Goal: Task Accomplishment & Management: Manage account settings

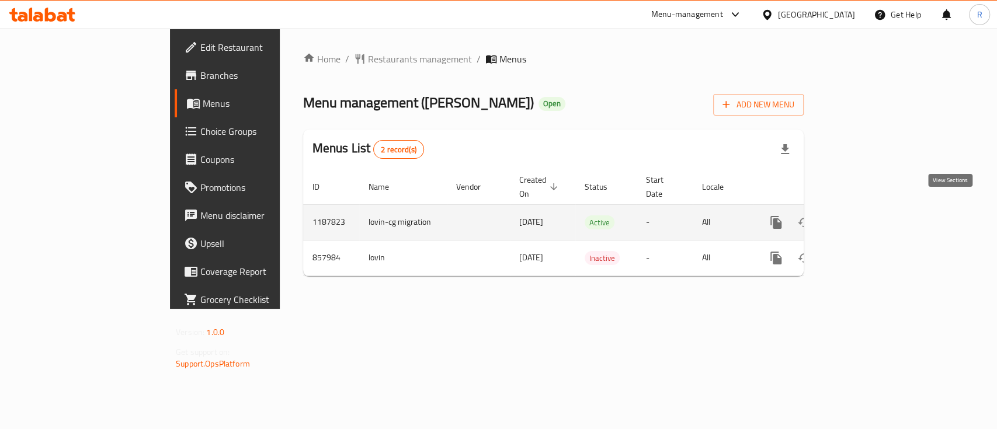
click at [867, 215] on icon "enhanced table" at bounding box center [860, 222] width 14 height 14
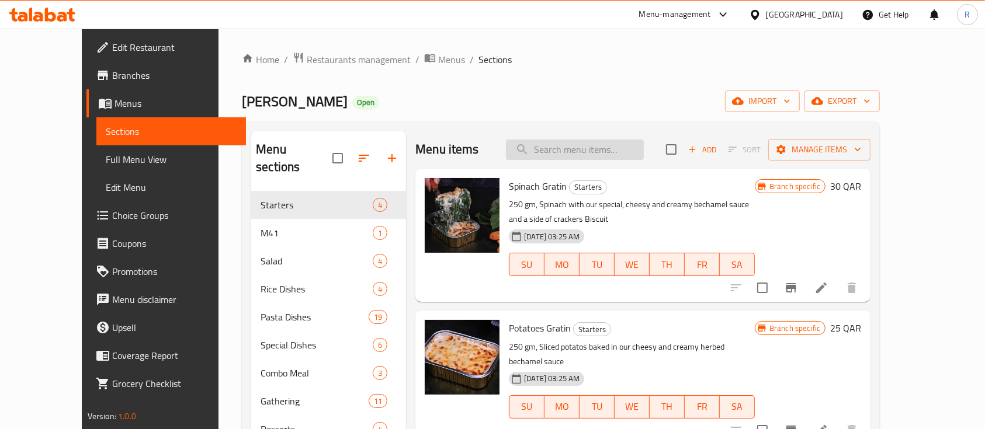
click at [597, 145] on input "search" at bounding box center [575, 150] width 138 height 20
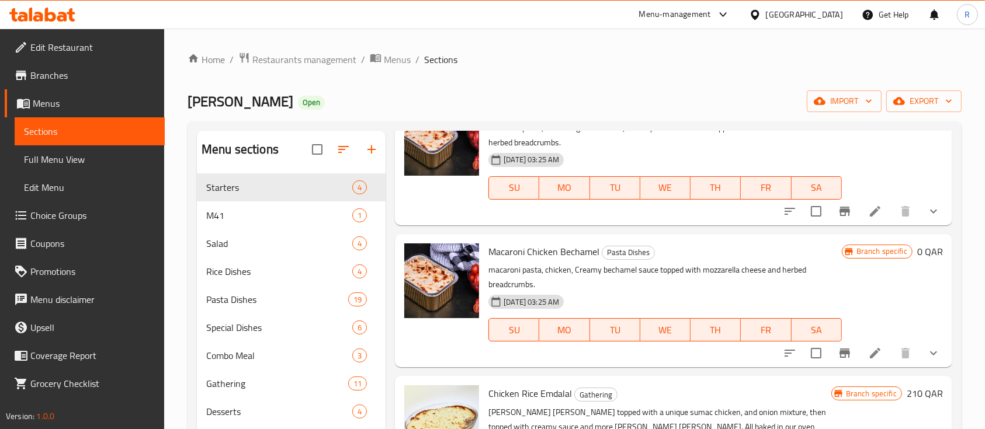
scroll to position [495, 0]
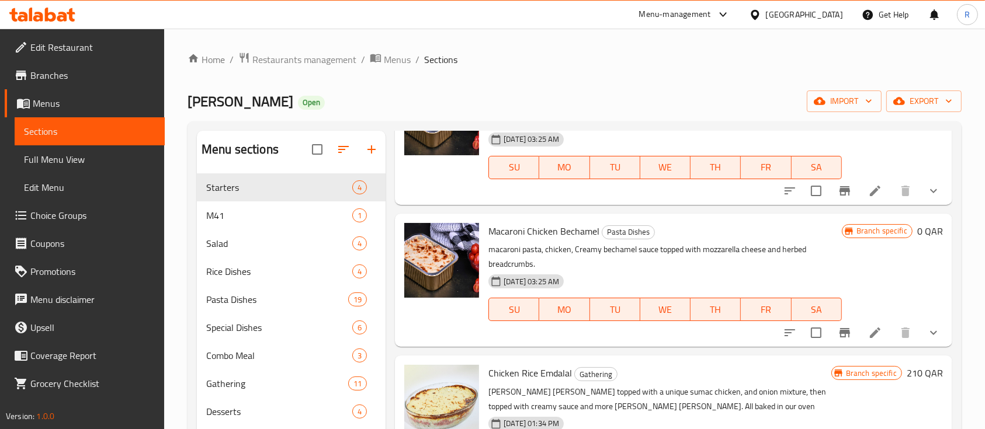
type input "mac"
click at [523, 229] on span "Macaroni Chicken Bechamel" at bounding box center [543, 231] width 111 height 18
copy h6 "Macaroni Chicken Bechamel"
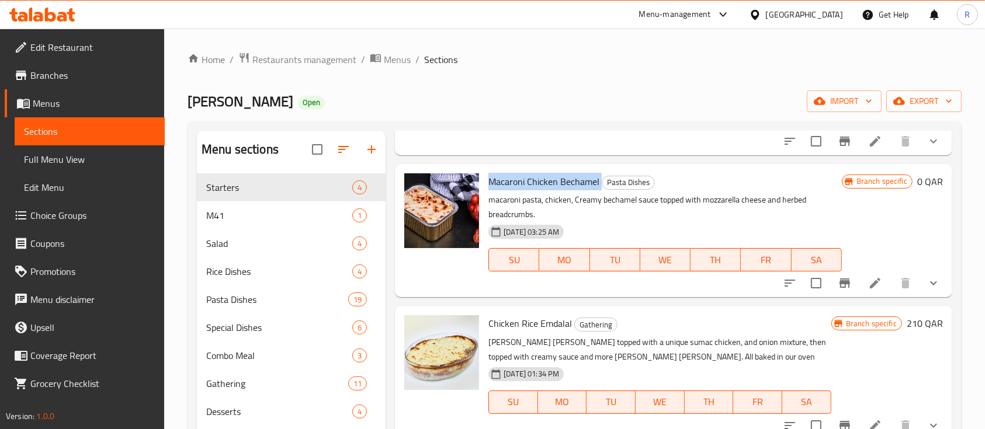
scroll to position [546, 0]
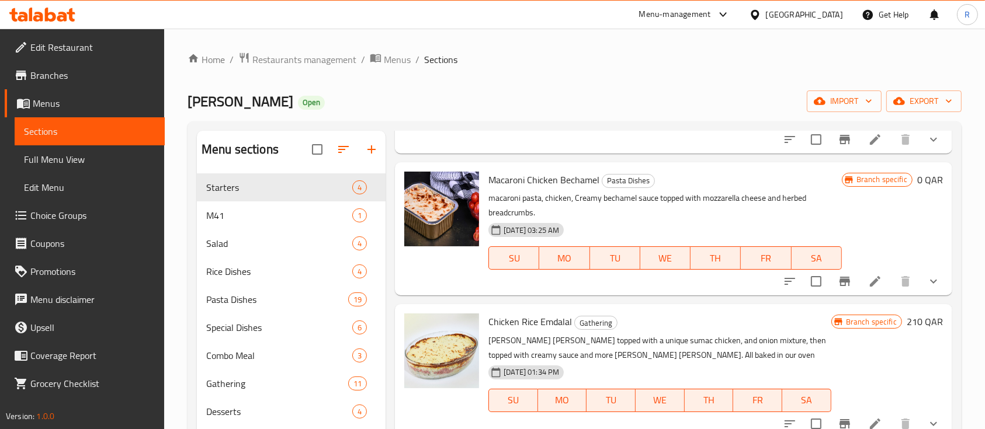
click at [537, 213] on p "macaroni pasta, chicken, Creamy bechamel sauce topped with mozzarella cheese an…" at bounding box center [664, 205] width 353 height 29
click at [858, 281] on li at bounding box center [874, 281] width 33 height 21
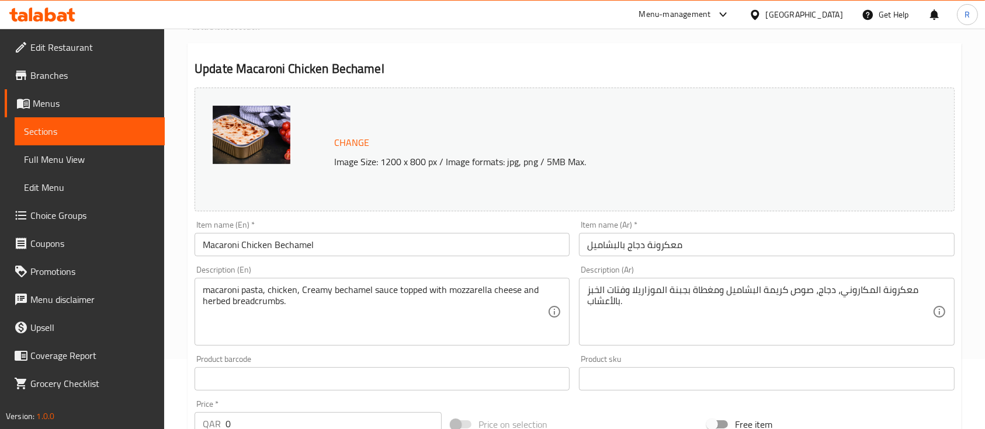
scroll to position [71, 0]
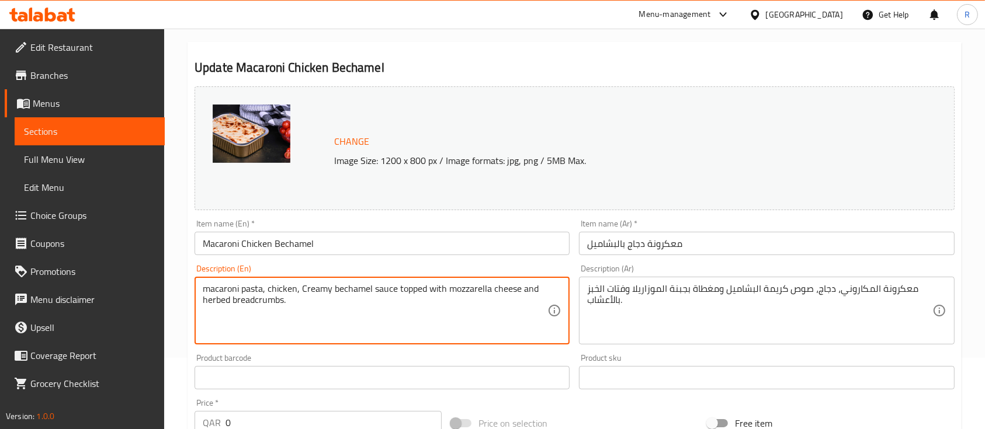
click at [251, 292] on textarea "macaroni pasta, chicken, Creamy bechamel sauce topped with mozzarella cheese an…" at bounding box center [375, 310] width 345 height 55
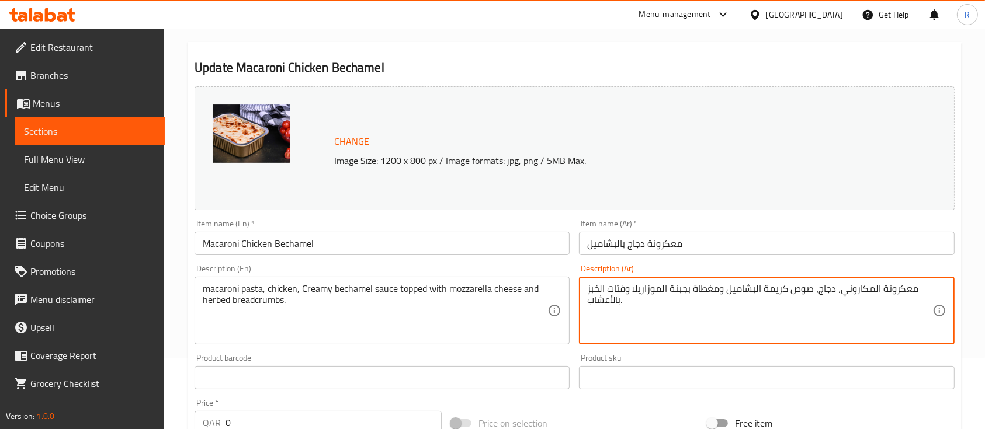
click at [621, 300] on textarea "معكرونة المكاروني، دجاج، صوص كريمة البشاميل ومغطاة بجبنة الموزاريلا وفتات الخبز…" at bounding box center [759, 310] width 345 height 55
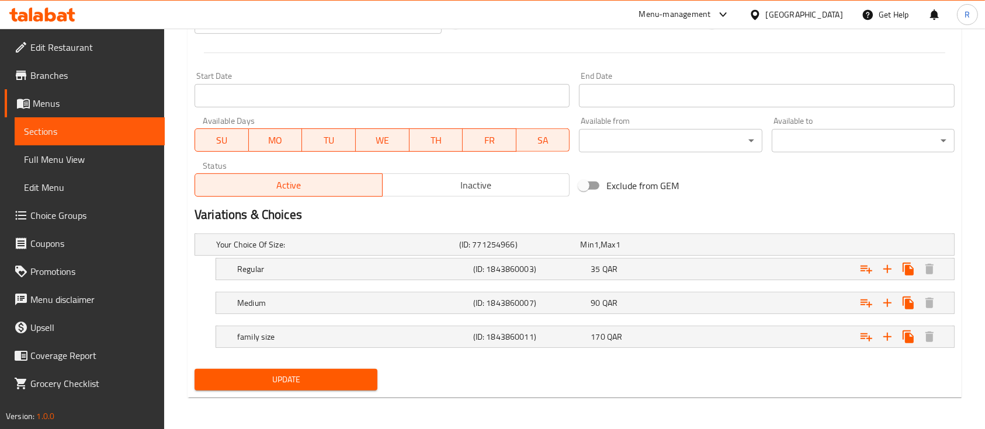
scroll to position [0, 0]
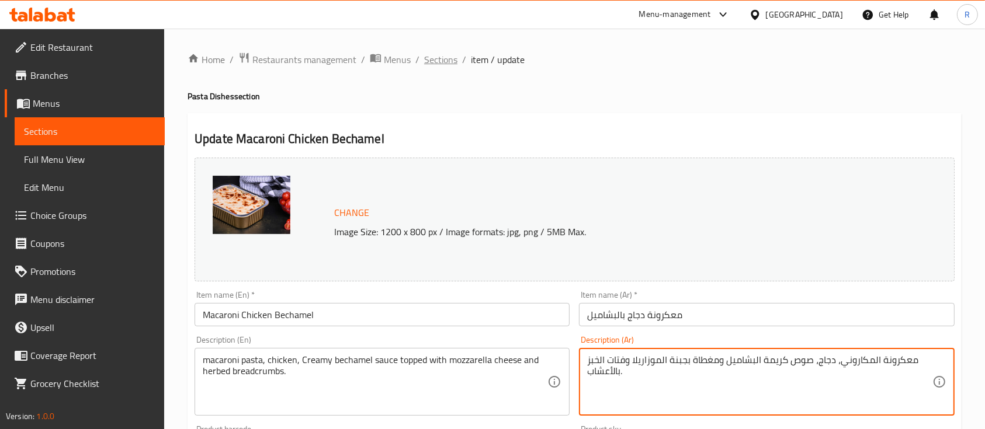
click at [434, 61] on span "Sections" at bounding box center [440, 60] width 33 height 14
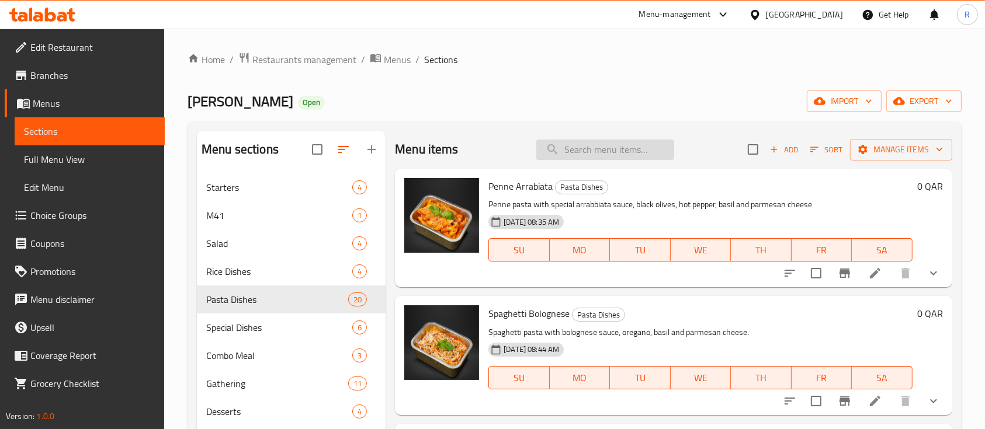
click at [577, 150] on input "search" at bounding box center [605, 150] width 138 height 20
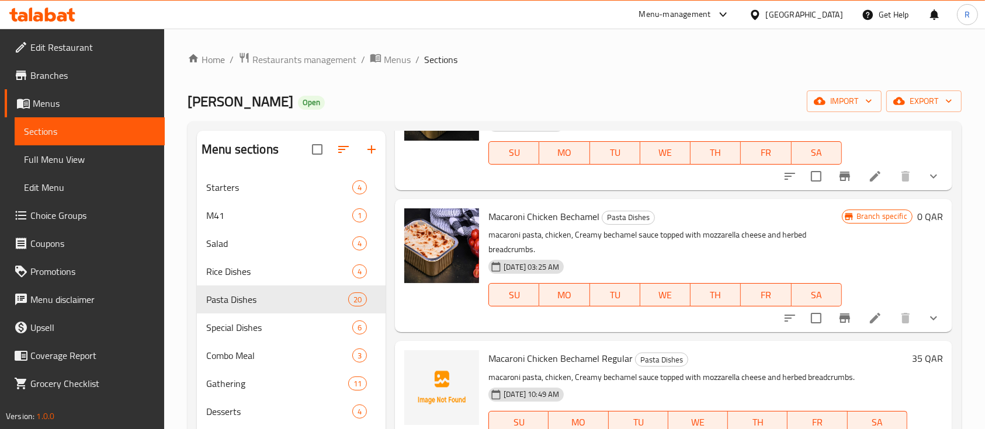
scroll to position [239, 0]
click at [420, 367] on circle "upload picture" at bounding box center [421, 368] width 4 height 4
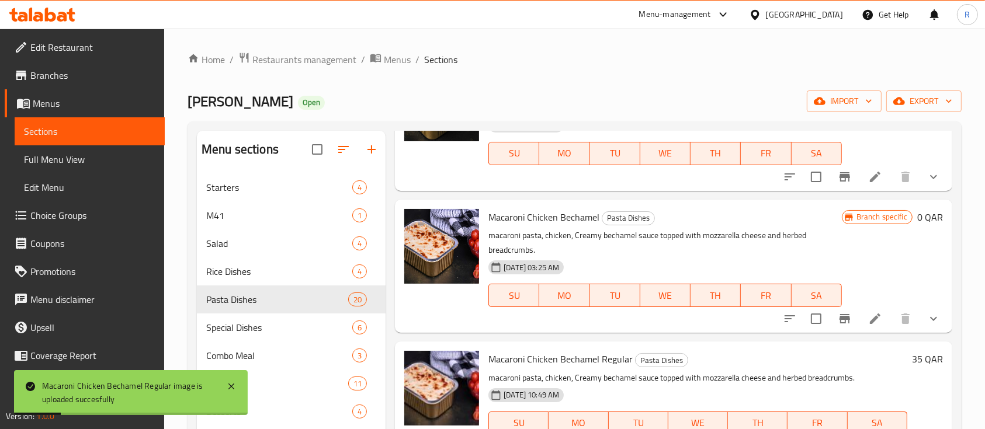
click at [590, 77] on div "Home / Restaurants management / Menus / Sections Loven Open import export Menu …" at bounding box center [574, 310] width 774 height 517
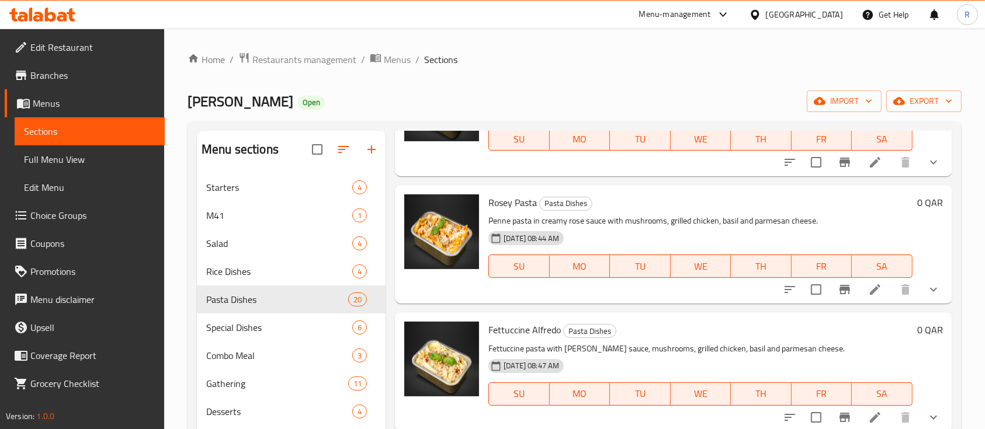
scroll to position [0, 0]
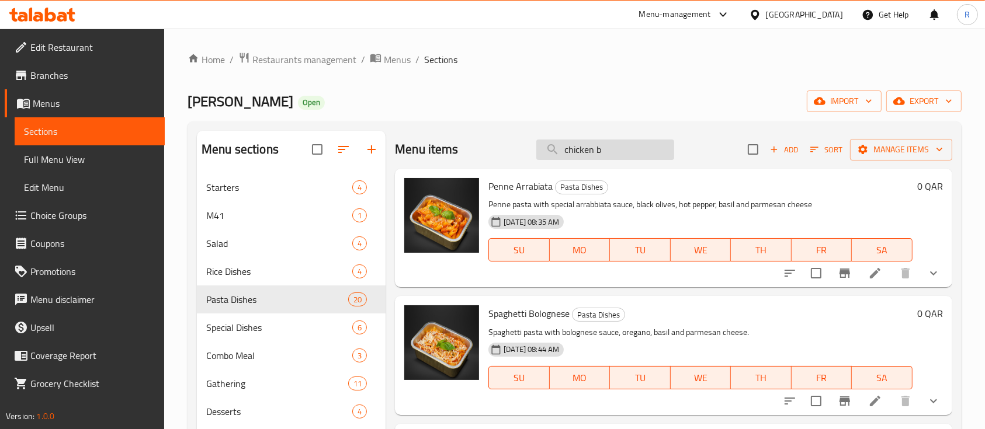
click at [607, 155] on input "chicken b" at bounding box center [605, 150] width 138 height 20
type input "h"
type input "chicken bi"
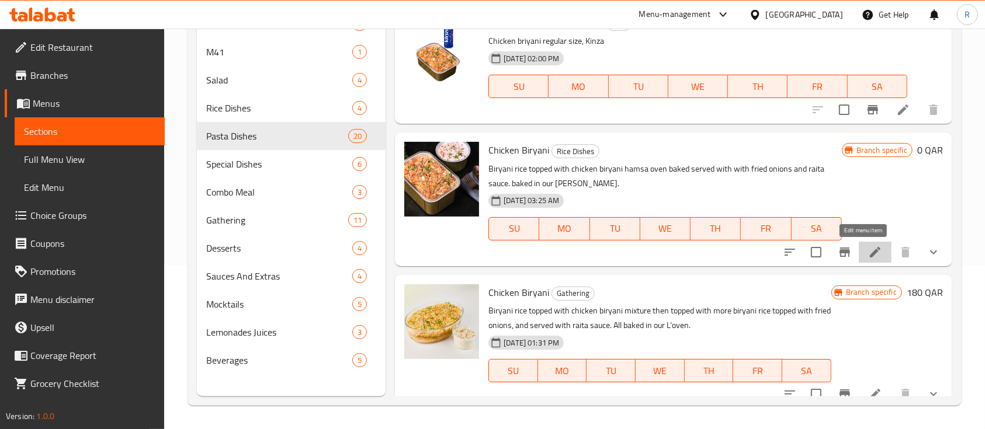
click at [869, 253] on icon at bounding box center [874, 252] width 11 height 11
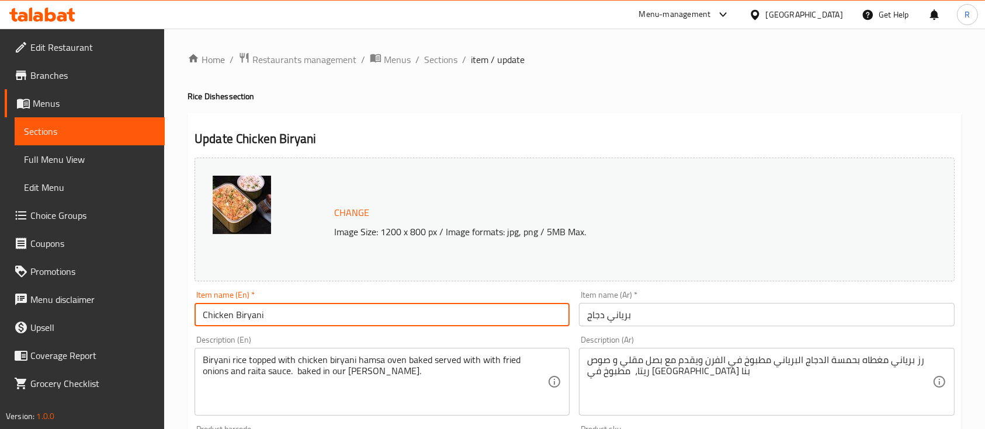
click at [234, 316] on input "Chicken Biryani" at bounding box center [381, 314] width 375 height 23
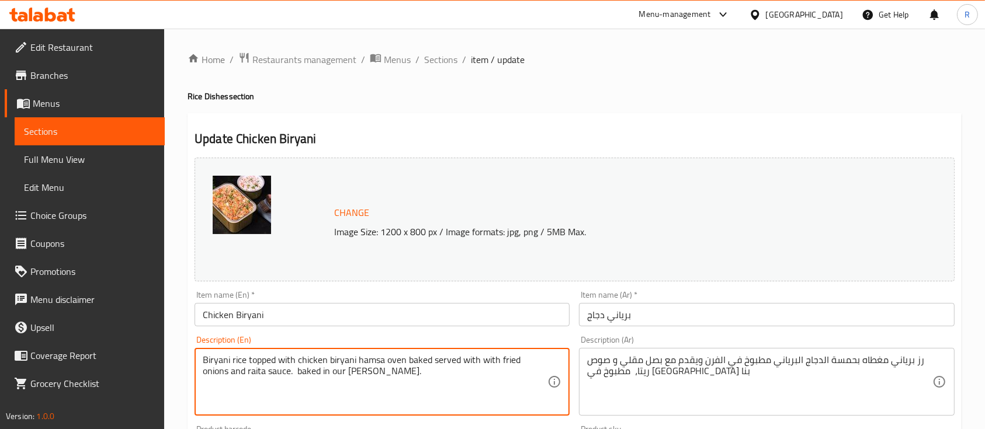
click at [260, 375] on textarea "Biryani rice topped with chicken biryani hamsa oven baked served with with frie…" at bounding box center [375, 381] width 345 height 55
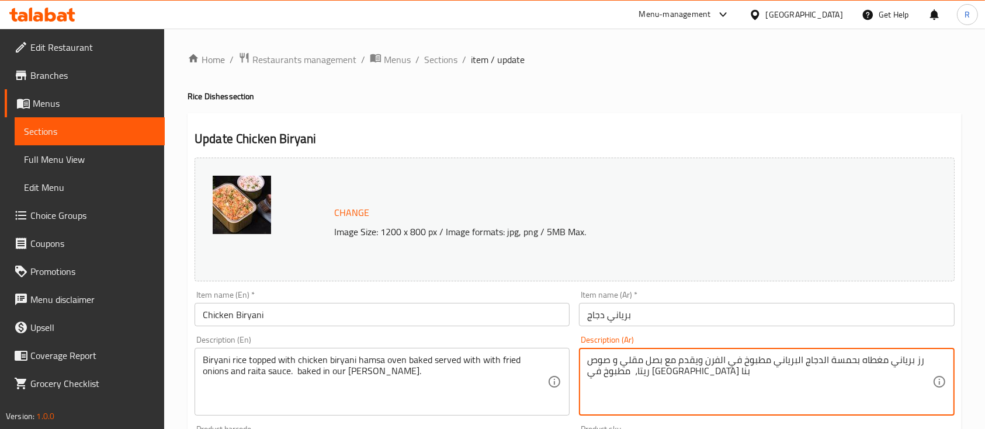
click at [606, 370] on textarea "رز برياني مغطاه بحمسة الدجاج البرياني مطبوخ في الفرن ويقدم مع بصل مقلي و صوص ري…" at bounding box center [759, 381] width 345 height 55
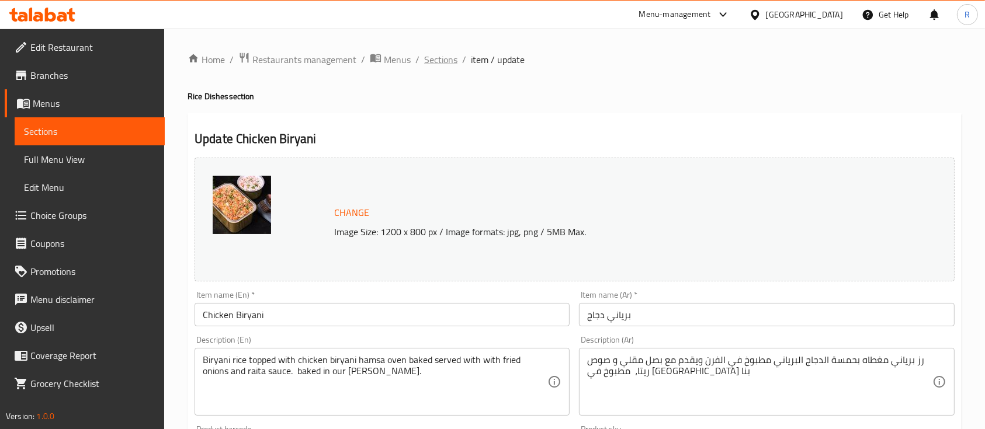
click at [444, 60] on span "Sections" at bounding box center [440, 60] width 33 height 14
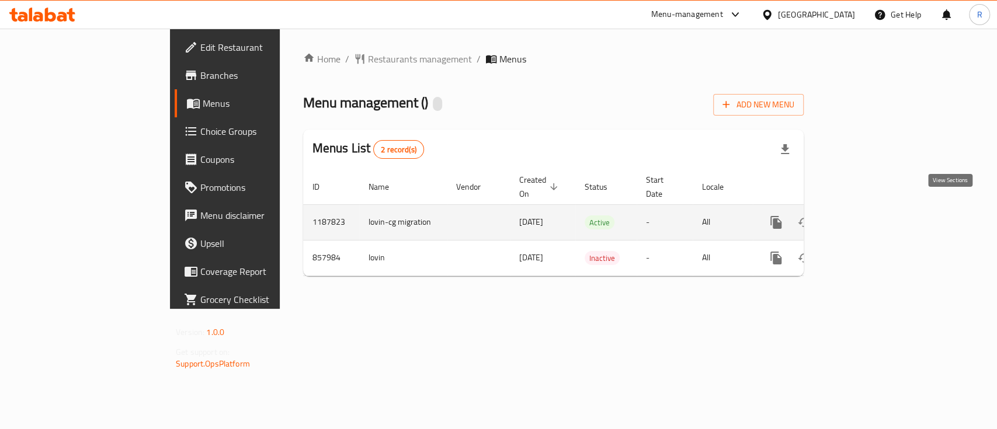
click at [867, 215] on icon "enhanced table" at bounding box center [860, 222] width 14 height 14
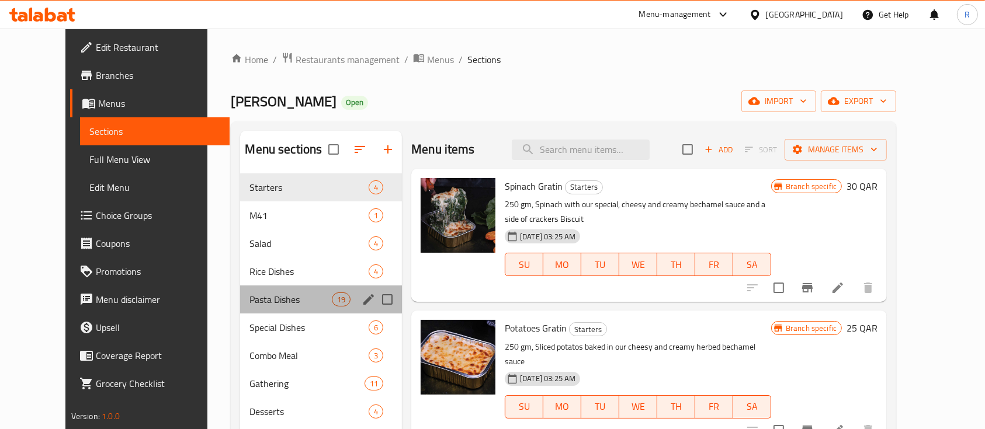
click at [240, 289] on div "Pasta Dishes 19" at bounding box center [321, 300] width 162 height 28
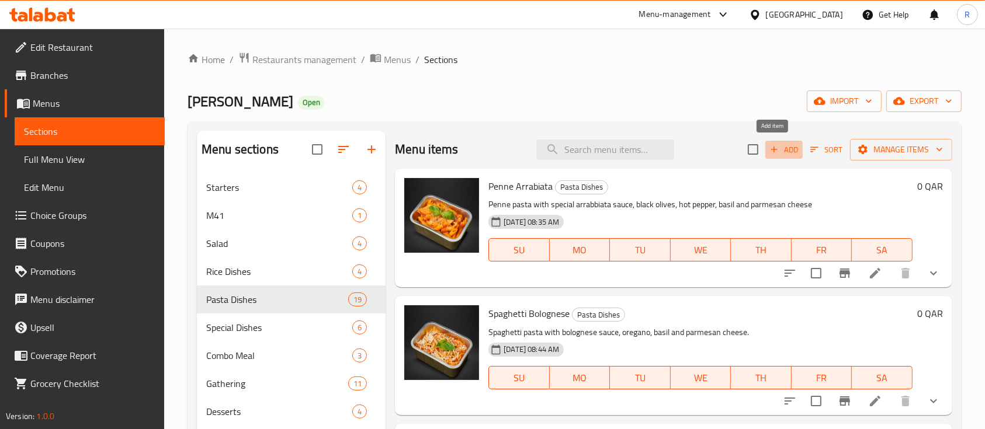
click at [775, 152] on span "Add" at bounding box center [784, 149] width 32 height 13
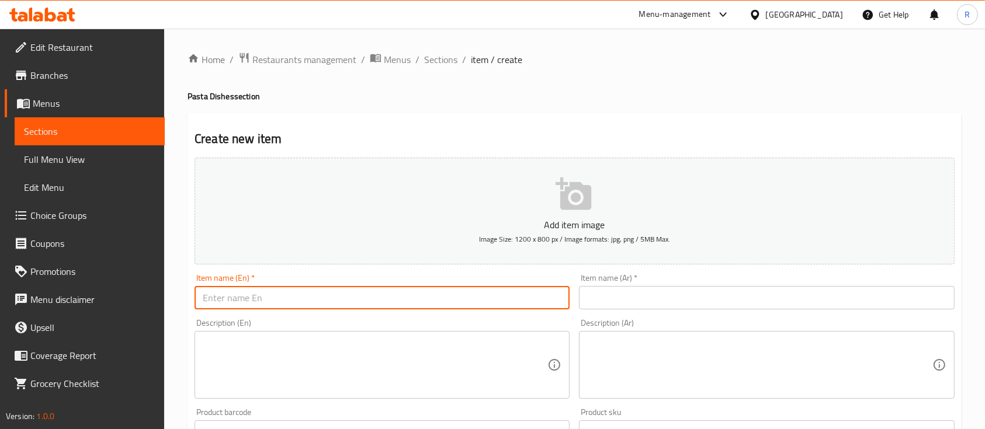
click at [309, 295] on input "text" at bounding box center [381, 297] width 375 height 23
paste input "Macaroni Chicken Bechamel"
type input "Macaroni Chicken Bechamel Regular"
click at [360, 361] on textarea at bounding box center [375, 365] width 345 height 55
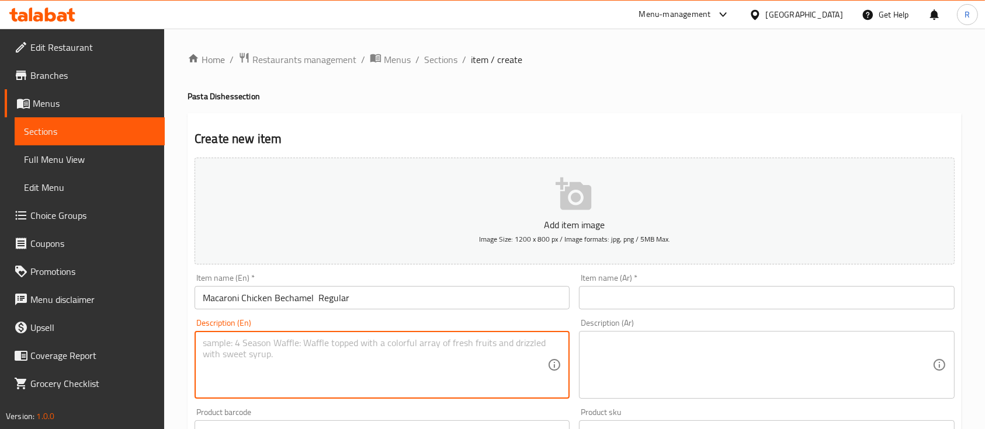
paste textarea "macaroni pasta, chicken, Creamy bechamel sauce topped with mozzarella cheese an…"
type textarea "macaroni pasta, chicken, Creamy bechamel sauce topped with mozzarella cheese an…"
click at [369, 297] on input "Macaroni Chicken Bechamel Regular" at bounding box center [381, 297] width 375 height 23
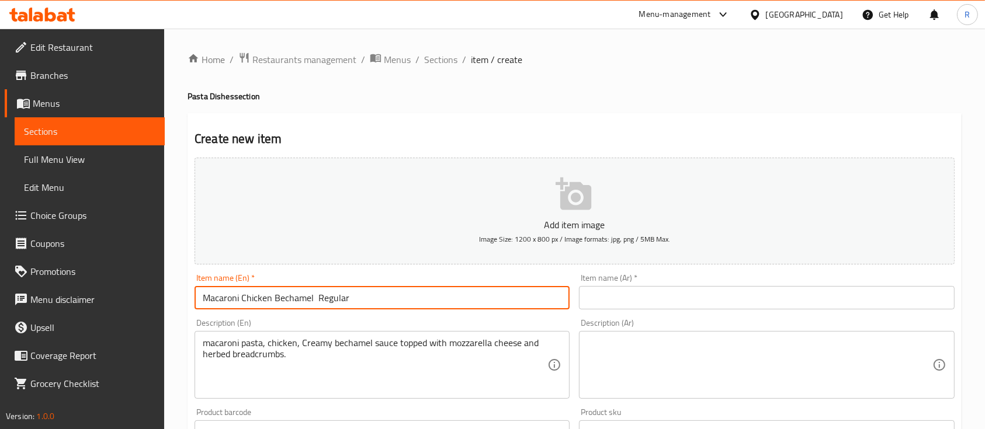
click at [369, 297] on input "Macaroni Chicken Bechamel Regular" at bounding box center [381, 297] width 375 height 23
click at [608, 305] on input "text" at bounding box center [766, 297] width 375 height 23
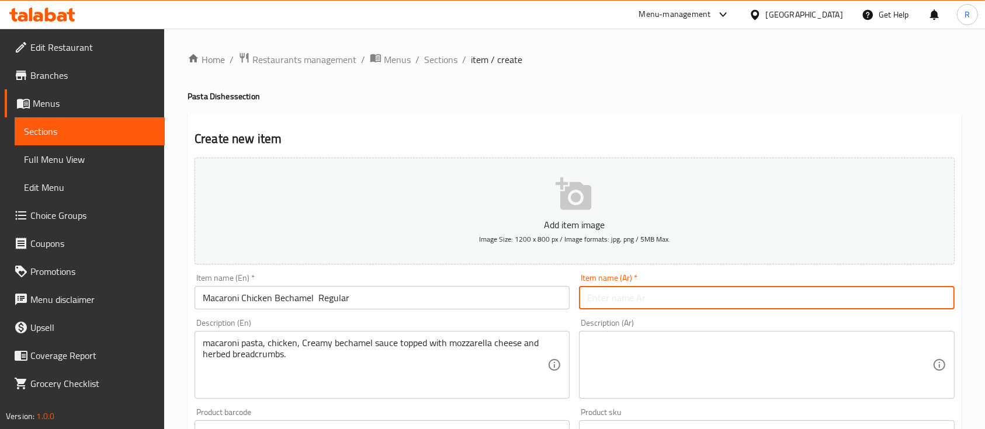
paste input "معكرونة بالدجاج بالبشاميل عادية"
type input "معكرونة بالدجاج بالبشاميل عادية"
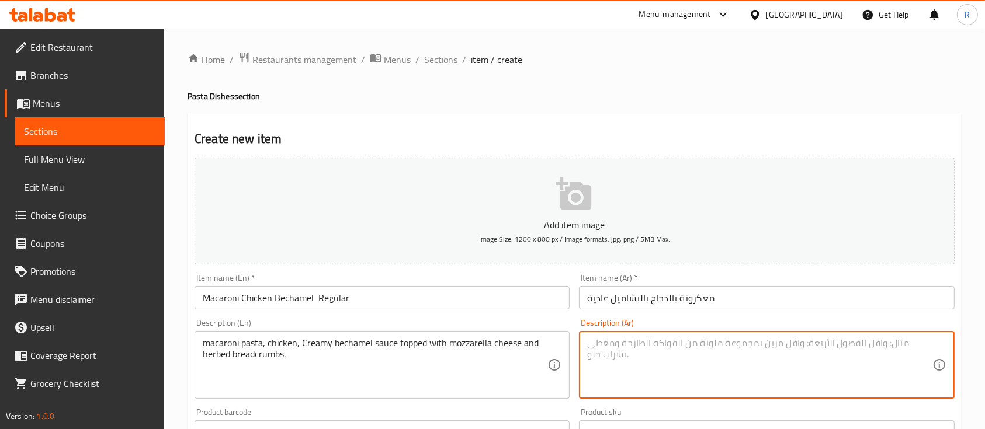
click at [614, 357] on textarea at bounding box center [759, 365] width 345 height 55
paste textarea "معكرونة المكاروني، دجاج، صوص كريمة البشاميل ومغطاة بجبنة الموزاريلا وفتات الخبز…"
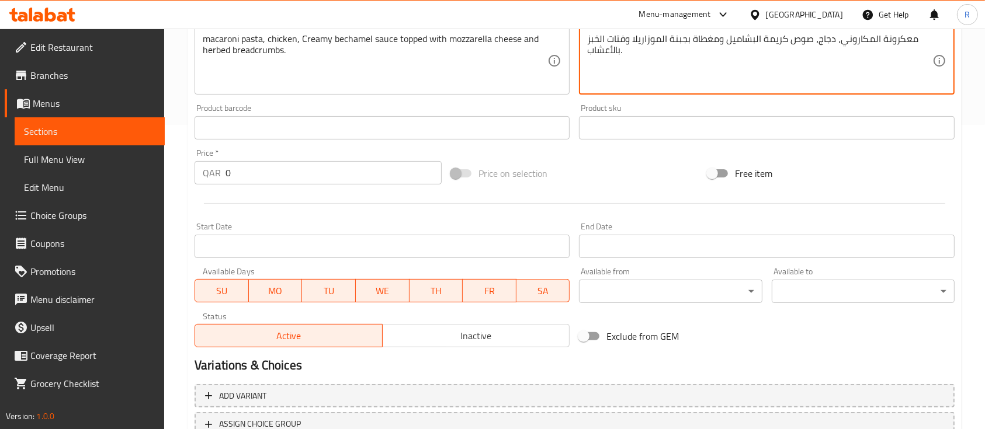
scroll to position [319, 0]
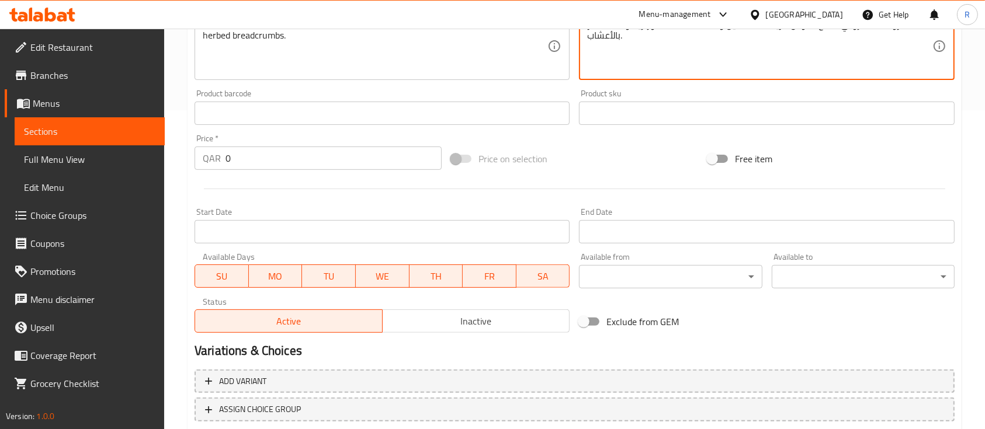
type textarea "معكرونة المكاروني، دجاج، صوص كريمة البشاميل ومغطاة بجبنة الموزاريلا وفتات الخبز…"
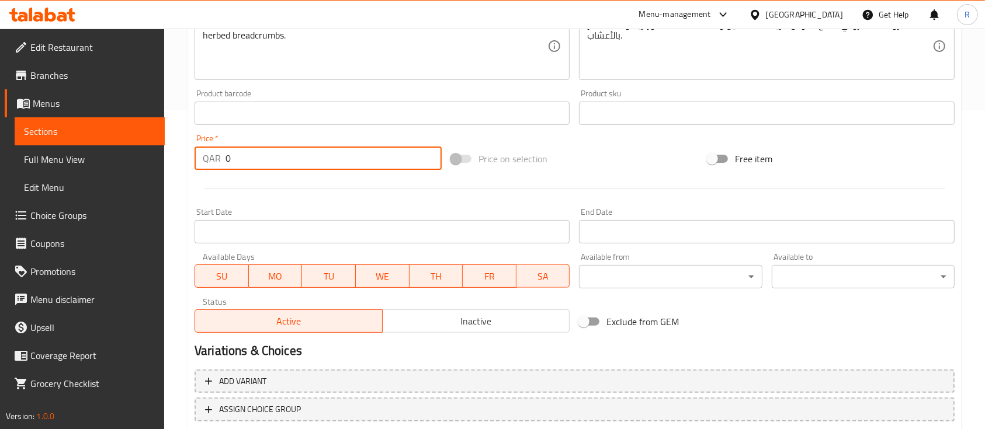
click at [239, 155] on input "0" at bounding box center [333, 158] width 216 height 23
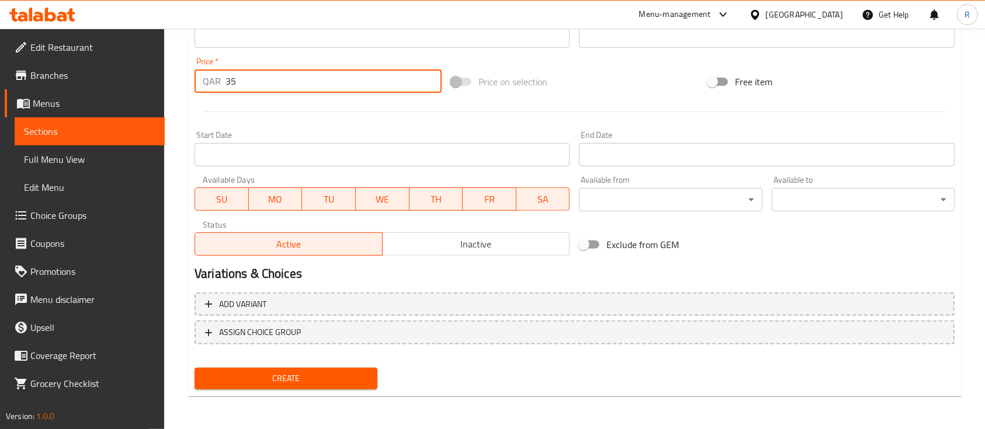
type input "35"
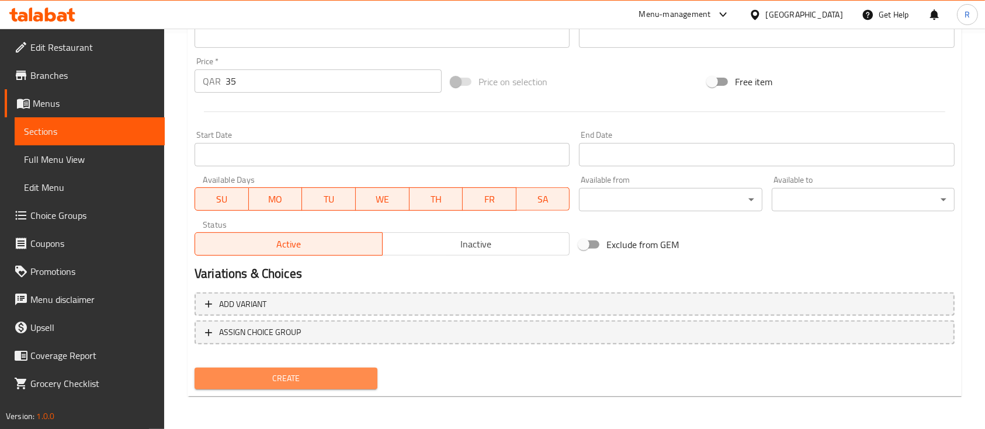
click at [272, 383] on span "Create" at bounding box center [286, 378] width 164 height 15
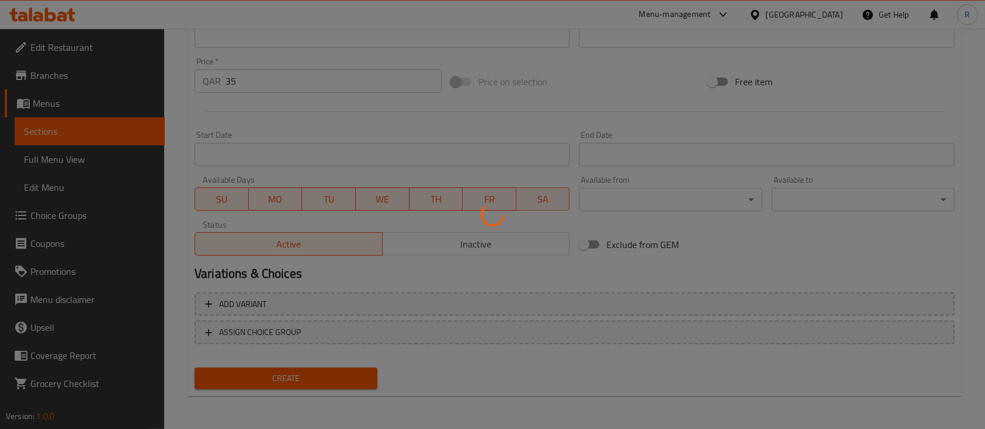
type input "0"
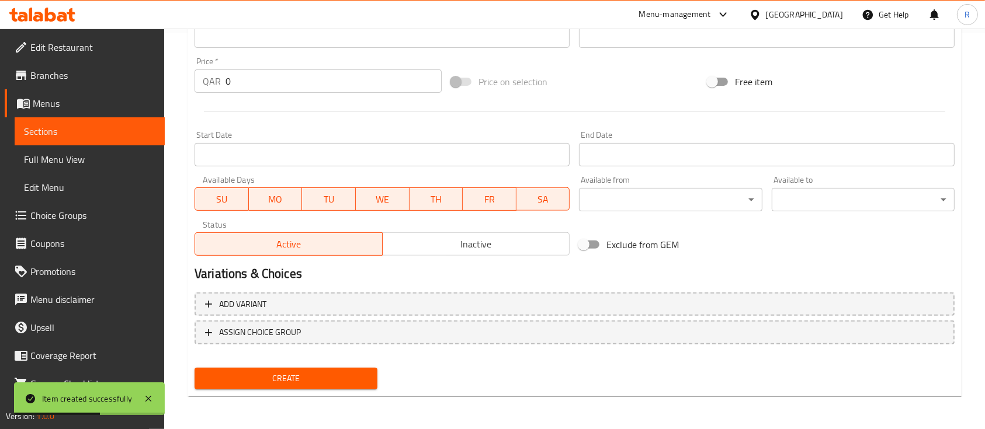
scroll to position [0, 0]
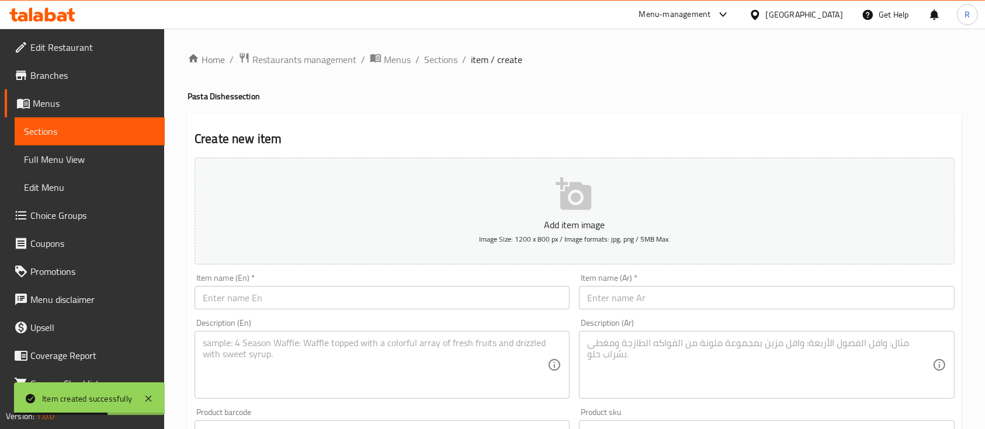
drag, startPoint x: 438, startPoint y: 65, endPoint x: 364, endPoint y: 25, distance: 84.4
click at [438, 64] on span "Sections" at bounding box center [440, 60] width 33 height 14
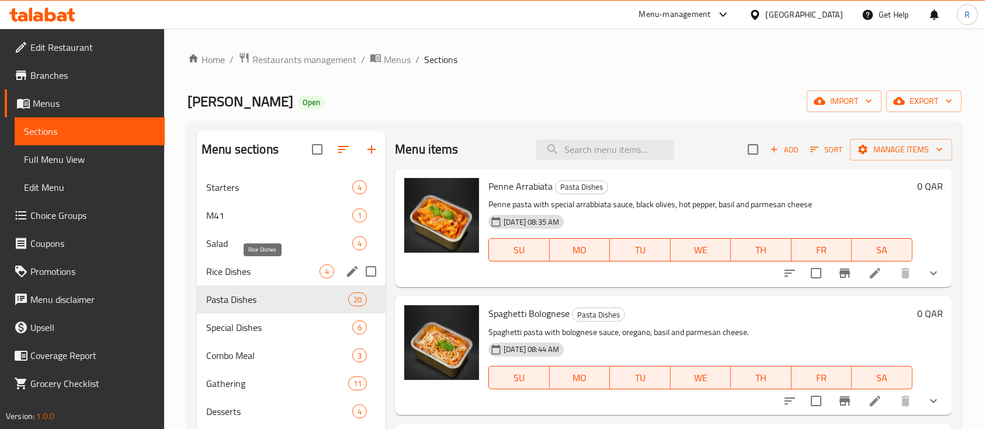
click at [228, 273] on span "Rice Dishes" at bounding box center [262, 272] width 113 height 14
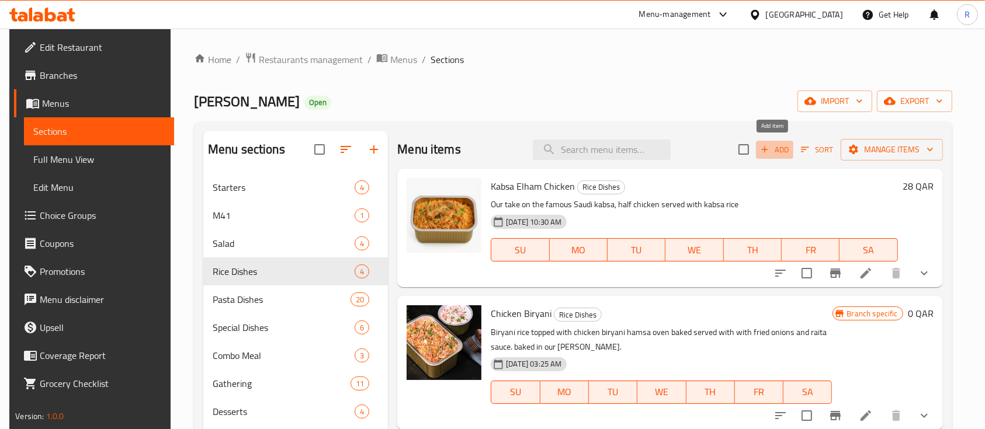
click at [778, 152] on span "Add" at bounding box center [775, 149] width 32 height 13
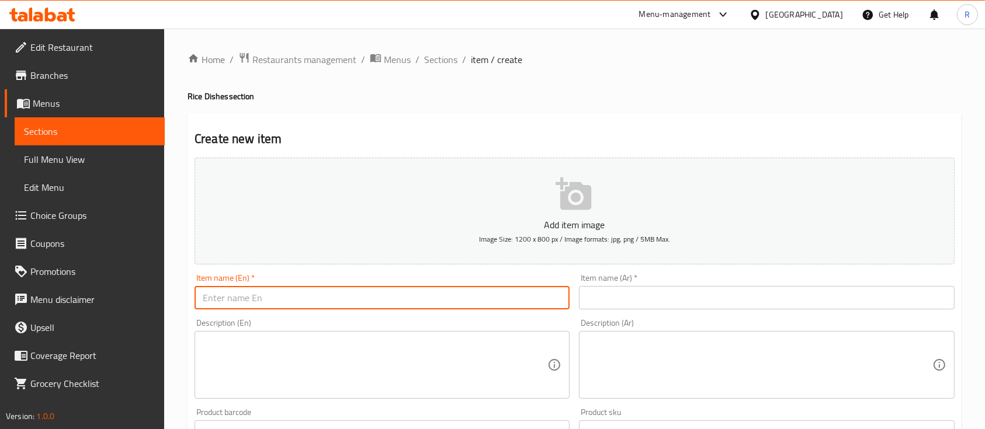
click at [304, 298] on input "text" at bounding box center [381, 297] width 375 height 23
paste input "Chicken Biryani"
click at [304, 298] on input "Chicken Biryani Regular" at bounding box center [381, 297] width 375 height 23
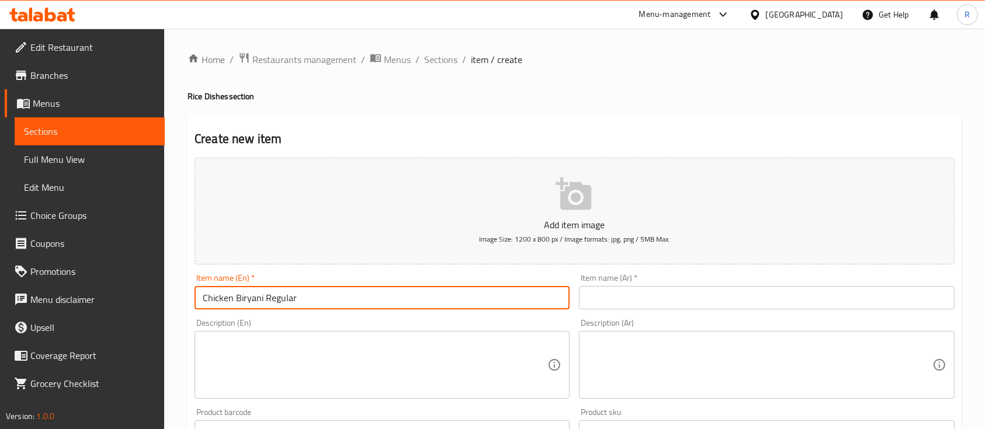
type input "Chicken Biryani Regular"
click at [615, 287] on input "text" at bounding box center [766, 297] width 375 height 23
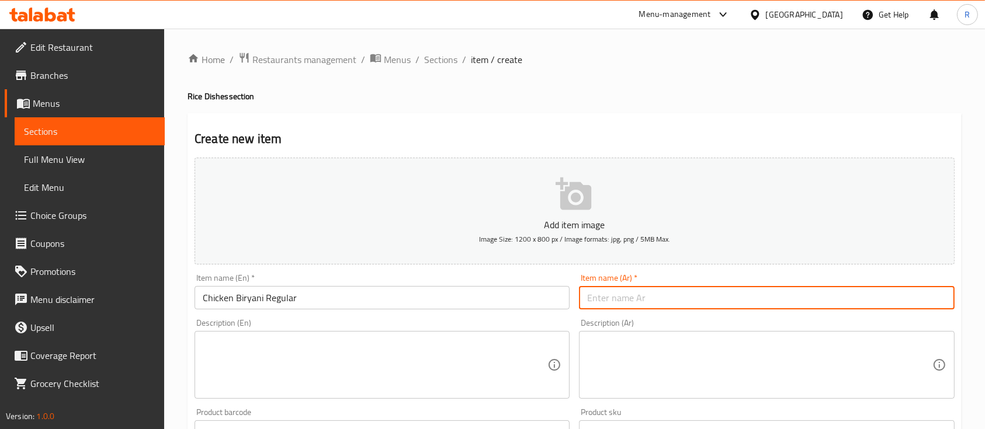
paste input "برياني دجاج عادي"
type input "برياني دجاج عادي"
click at [290, 383] on textarea at bounding box center [375, 365] width 345 height 55
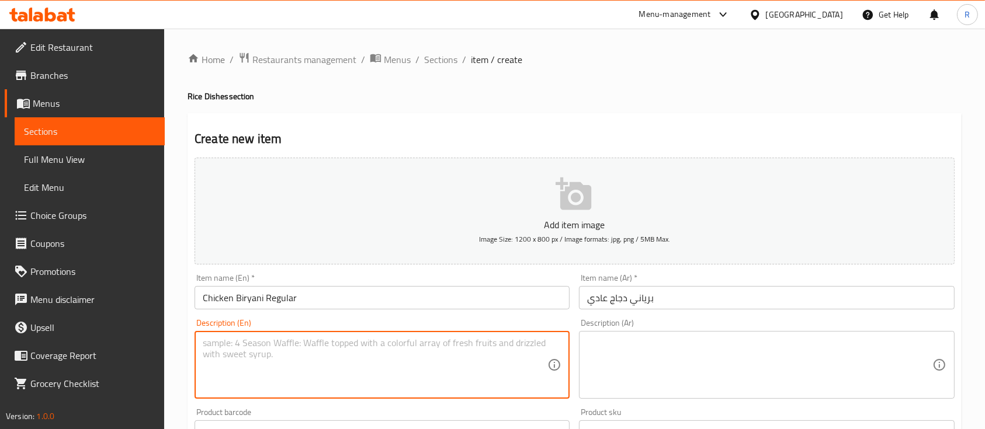
paste textarea "Biryani rice topped with chicken biryani hamsa oven baked served with with frie…"
type textarea "Biryani rice topped with chicken biryani hamsa oven baked served with with frie…"
click at [617, 368] on textarea at bounding box center [759, 365] width 345 height 55
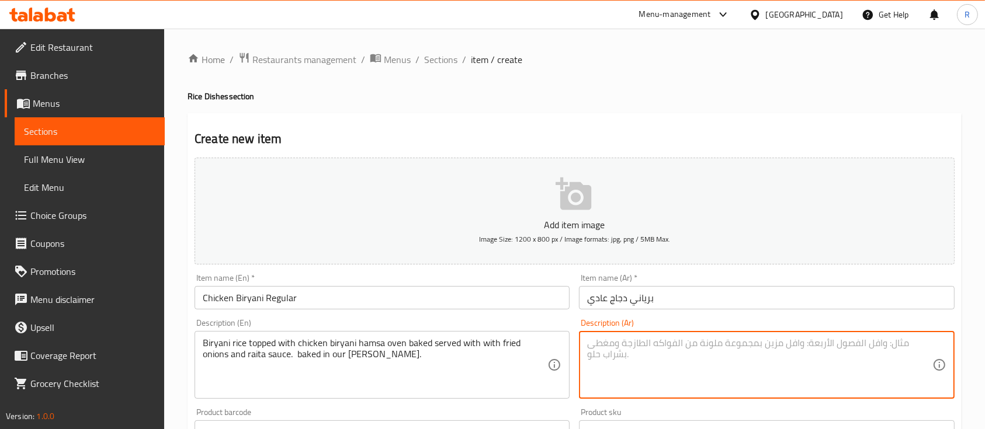
paste textarea "رز برياني مغطاه بحمسة الدجاج البرياني مطبوخ في الفرن ويقدم مع بصل مقلي و صوص ري…"
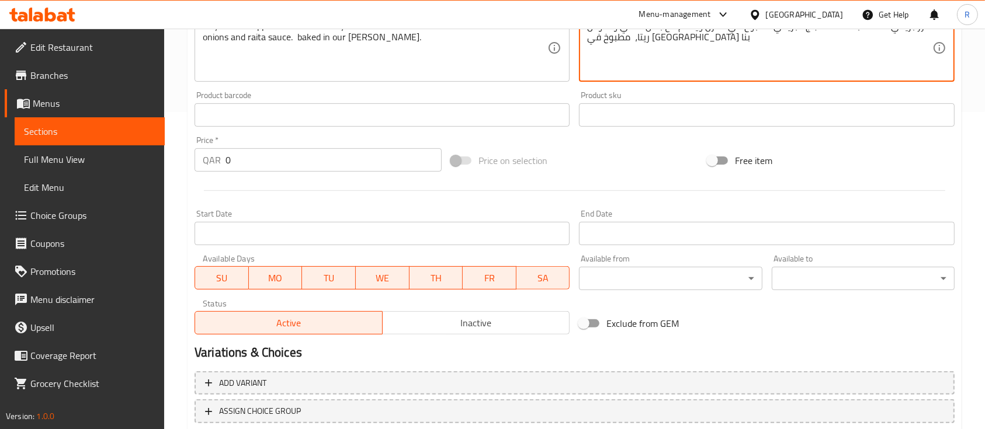
scroll to position [396, 0]
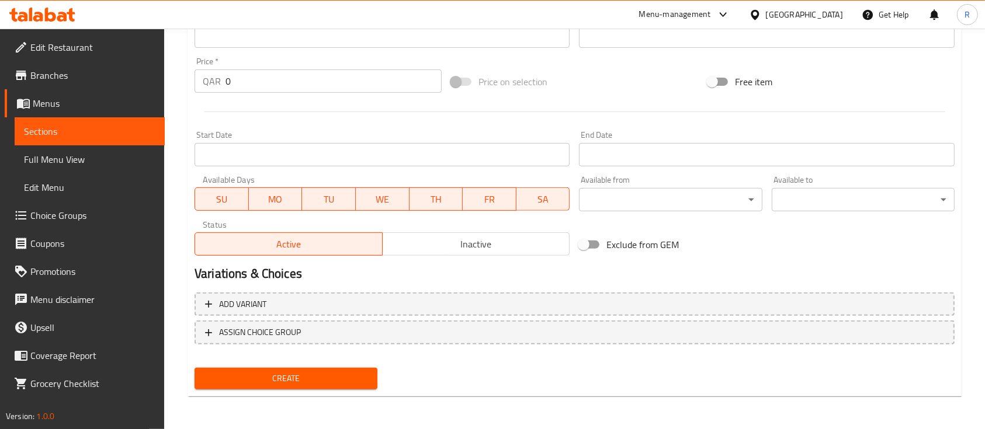
type textarea "رز برياني مغطاه بحمسة الدجاج البرياني مطبوخ في الفرن ويقدم مع بصل مقلي و صوص ري…"
click at [231, 92] on input "0" at bounding box center [333, 80] width 216 height 23
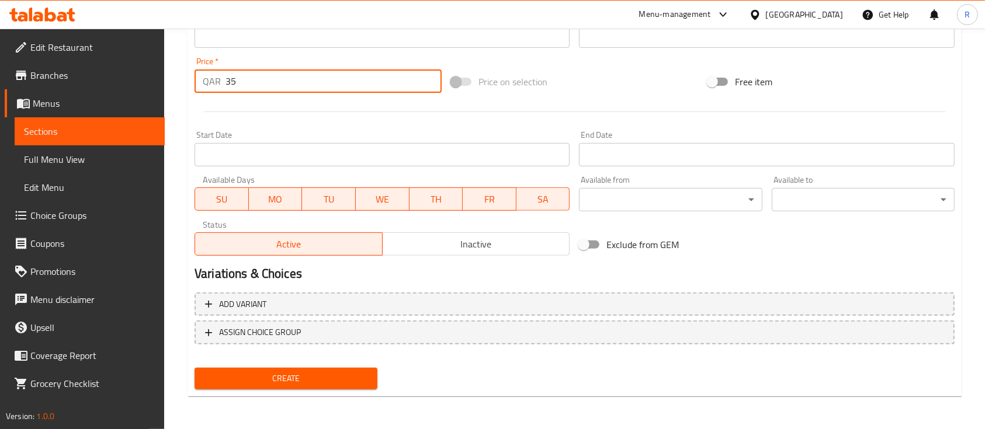
type input "35"
click at [274, 376] on span "Create" at bounding box center [286, 378] width 164 height 15
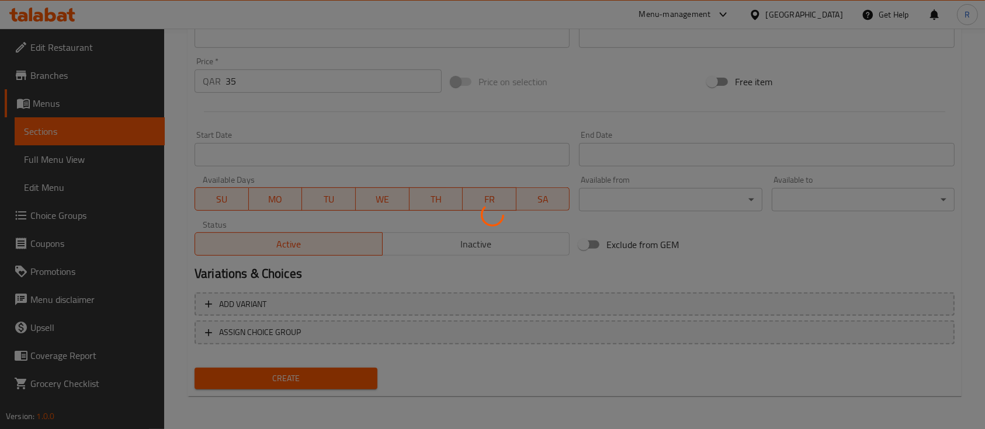
type input "0"
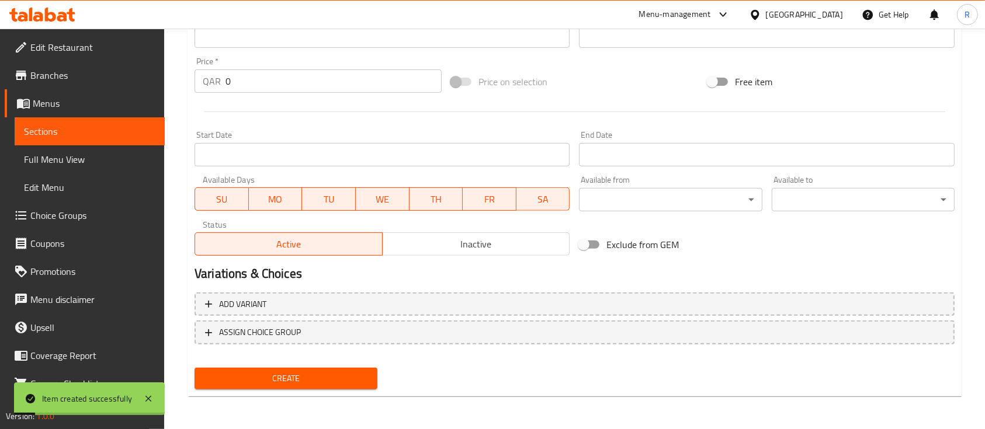
scroll to position [0, 0]
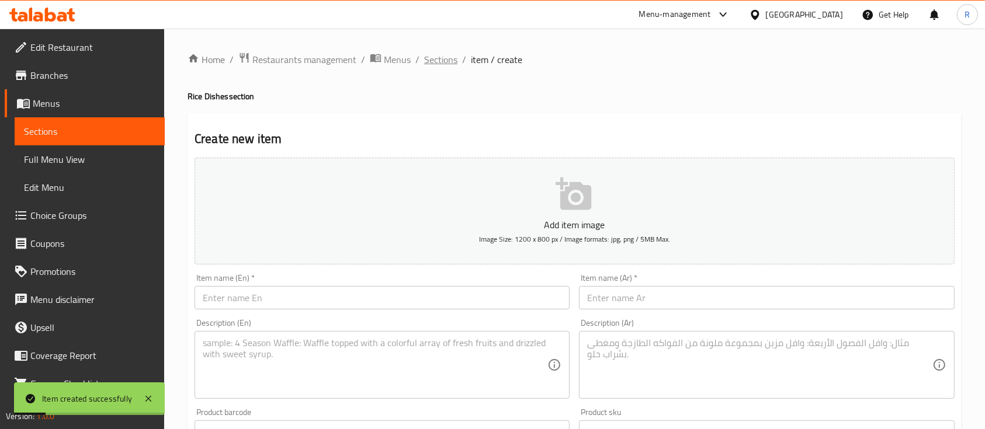
click at [443, 60] on span "Sections" at bounding box center [440, 60] width 33 height 14
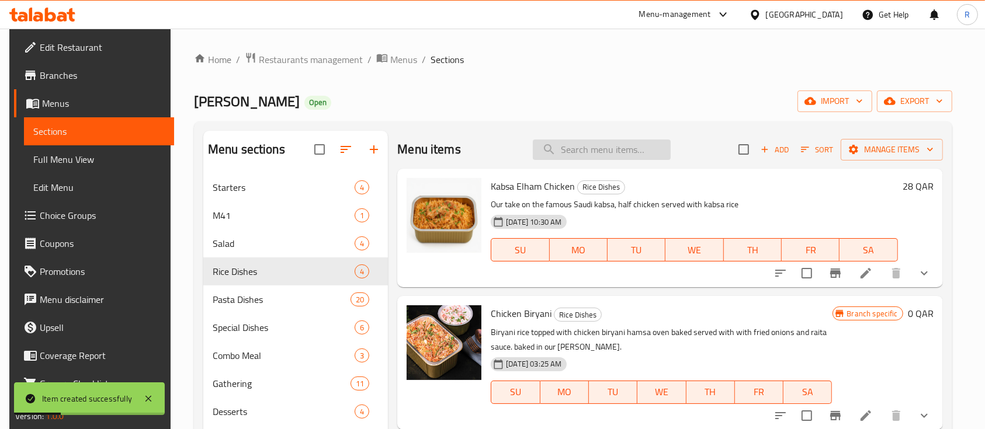
click at [568, 149] on input "search" at bounding box center [602, 150] width 138 height 20
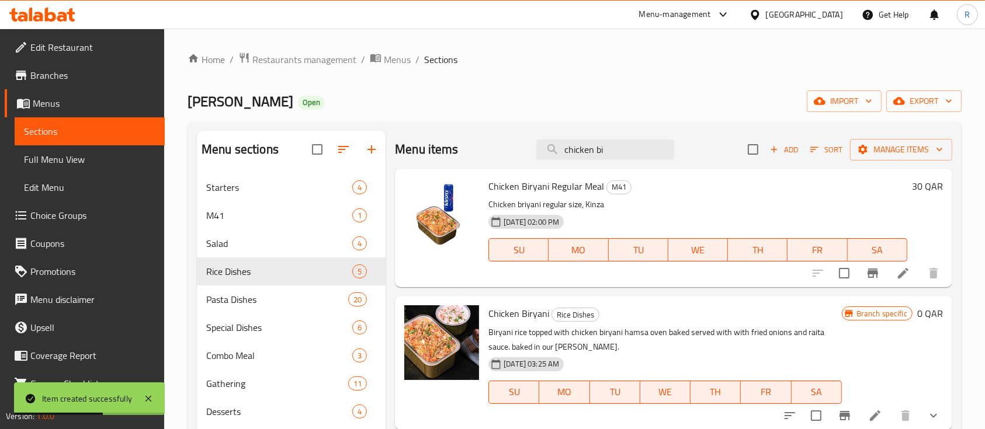
scroll to position [154, 0]
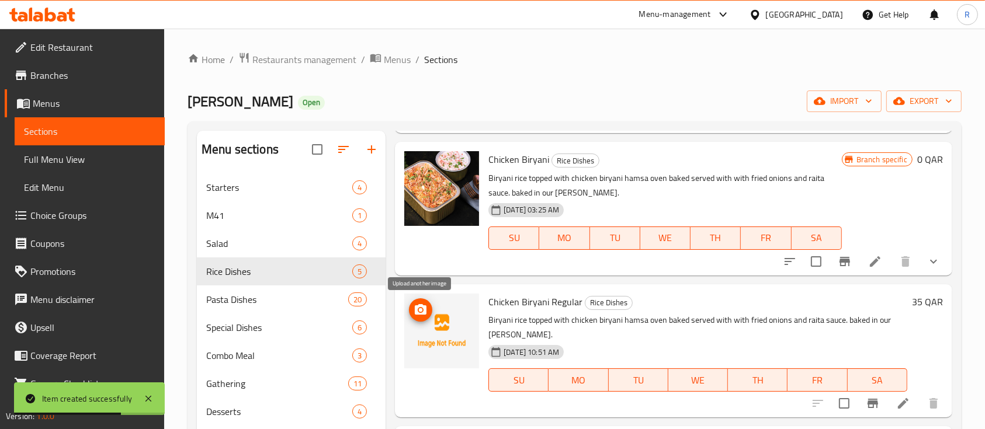
type input "chicken bi"
click at [416, 304] on icon "upload picture" at bounding box center [420, 310] width 14 height 14
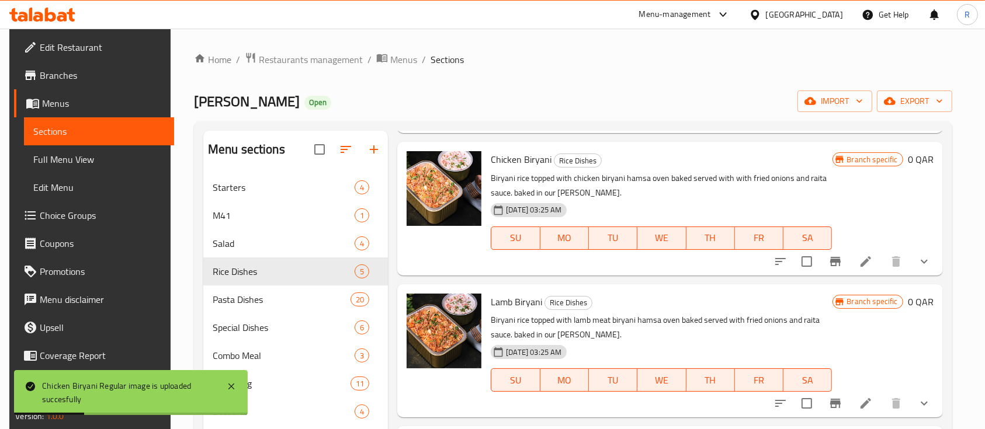
click at [476, 60] on ol "Home / Restaurants management / Menus / Sections" at bounding box center [573, 59] width 758 height 15
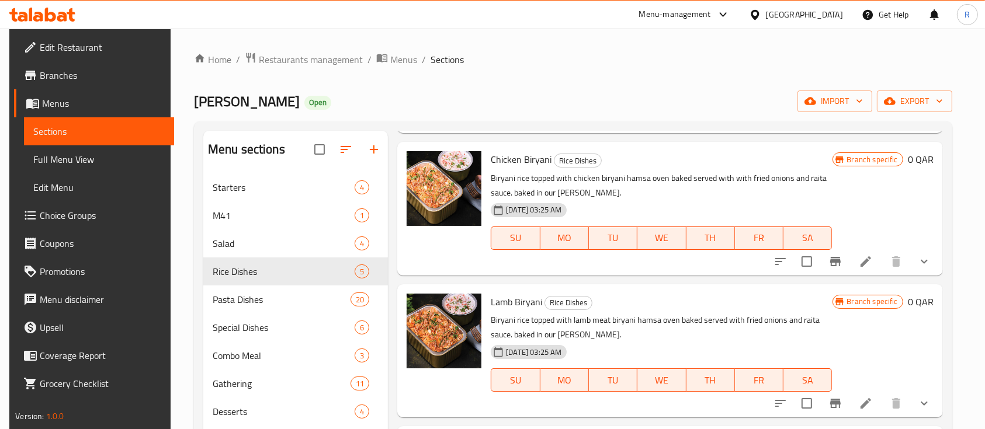
scroll to position [0, 0]
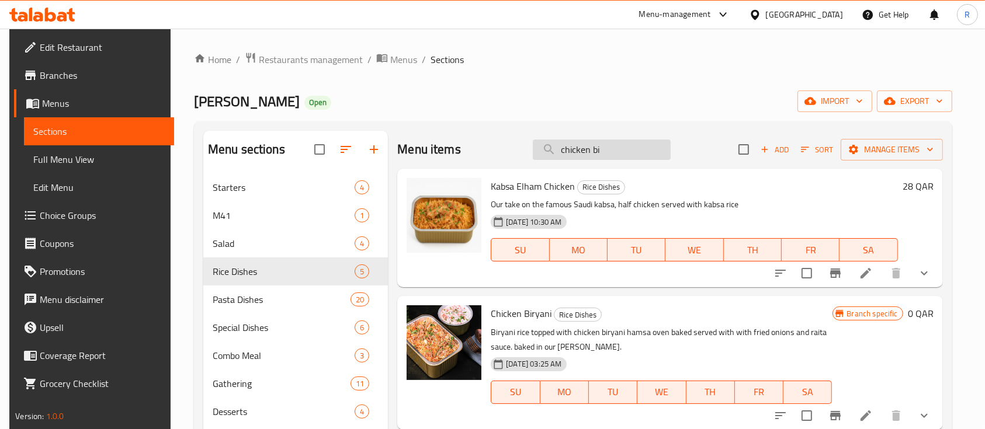
click at [607, 149] on input "chicken bi" at bounding box center [602, 150] width 138 height 20
click at [575, 85] on div "Home / Restaurants management / Menus / Sections [PERSON_NAME] Open import expo…" at bounding box center [573, 310] width 758 height 517
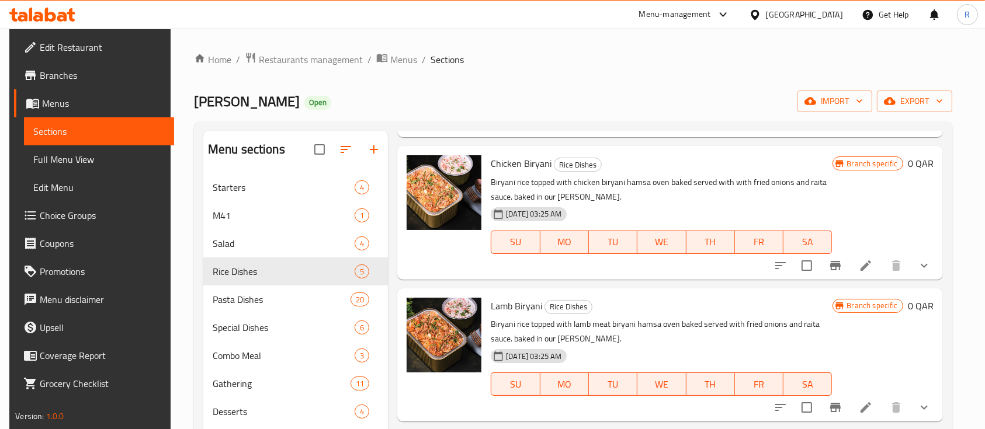
scroll to position [151, 0]
click at [861, 264] on icon at bounding box center [865, 265] width 11 height 11
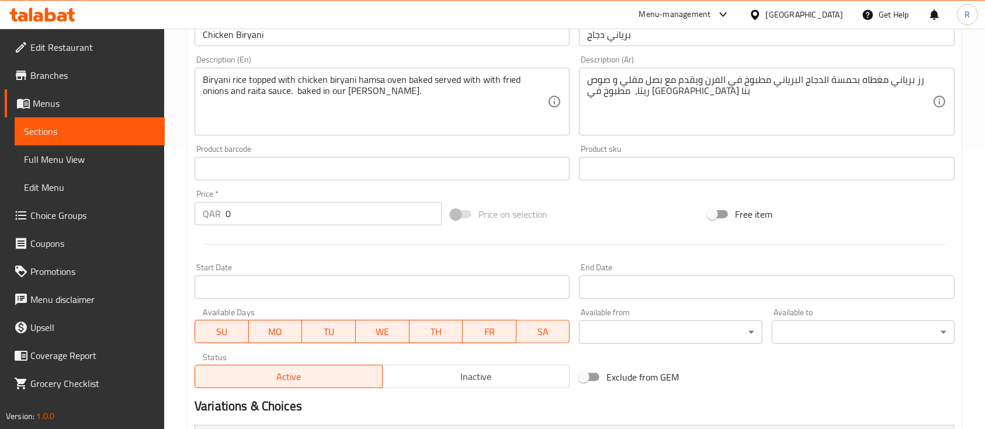
scroll to position [282, 0]
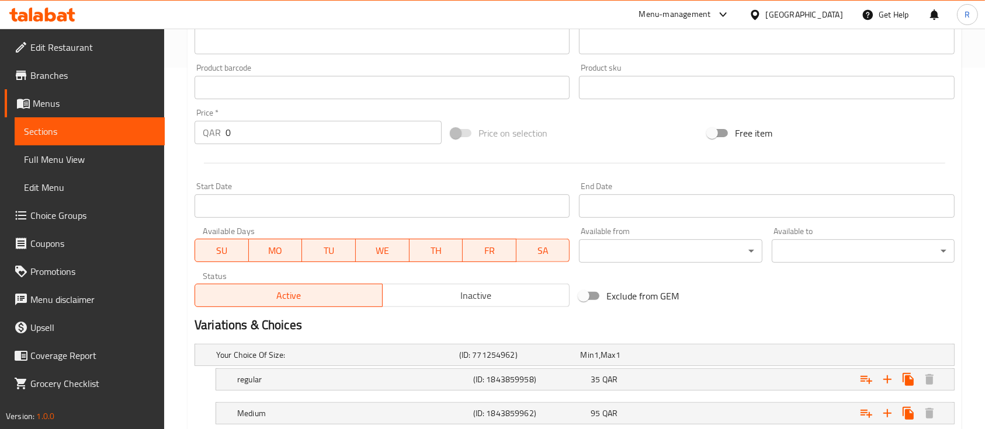
click at [419, 290] on span "Inactive" at bounding box center [476, 295] width 178 height 17
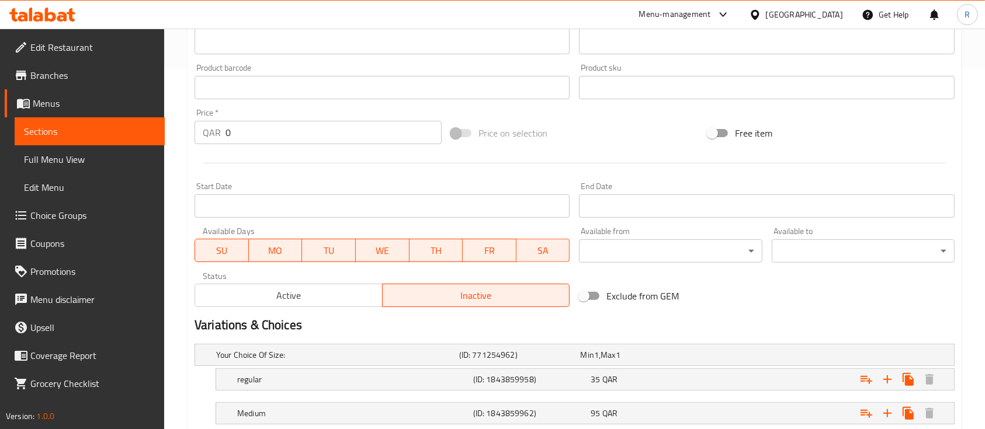
scroll to position [472, 0]
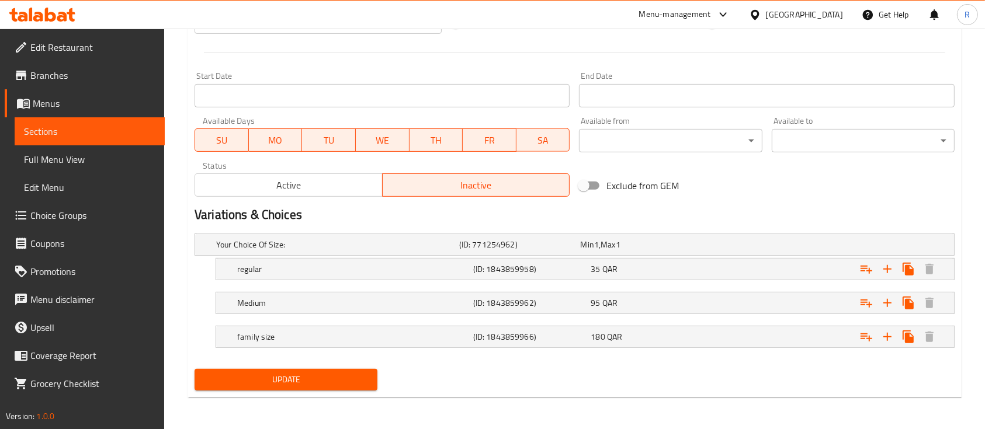
click at [260, 381] on span "Update" at bounding box center [286, 380] width 164 height 15
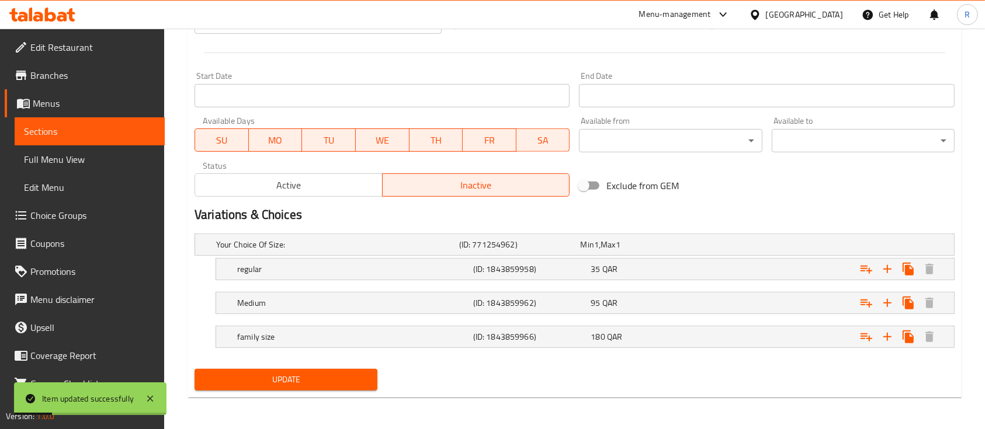
scroll to position [0, 0]
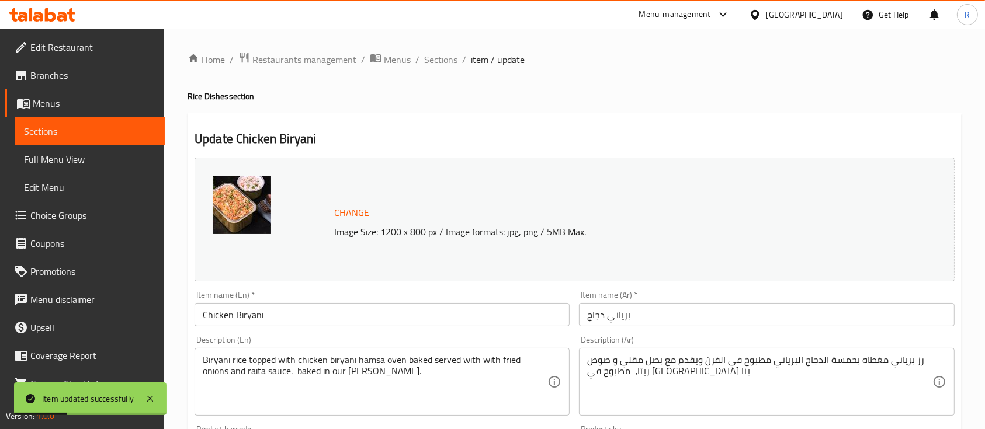
click at [434, 67] on span "Sections" at bounding box center [440, 60] width 33 height 14
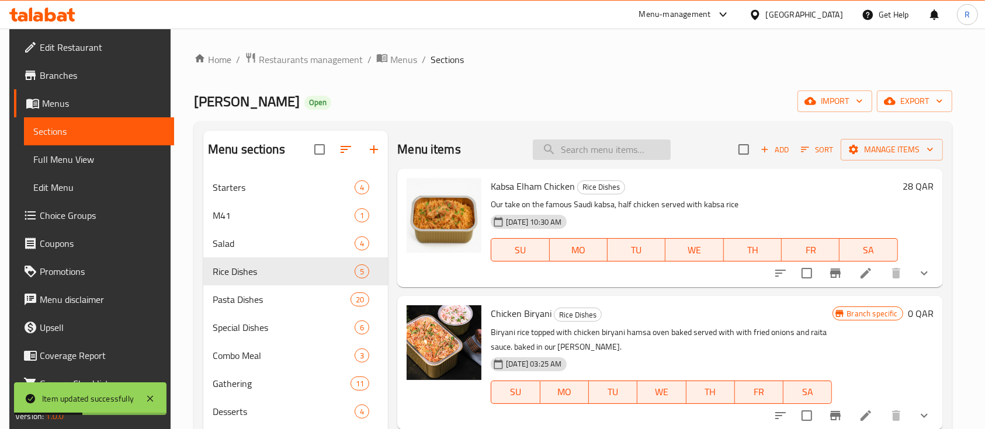
click at [574, 151] on input "search" at bounding box center [602, 150] width 138 height 20
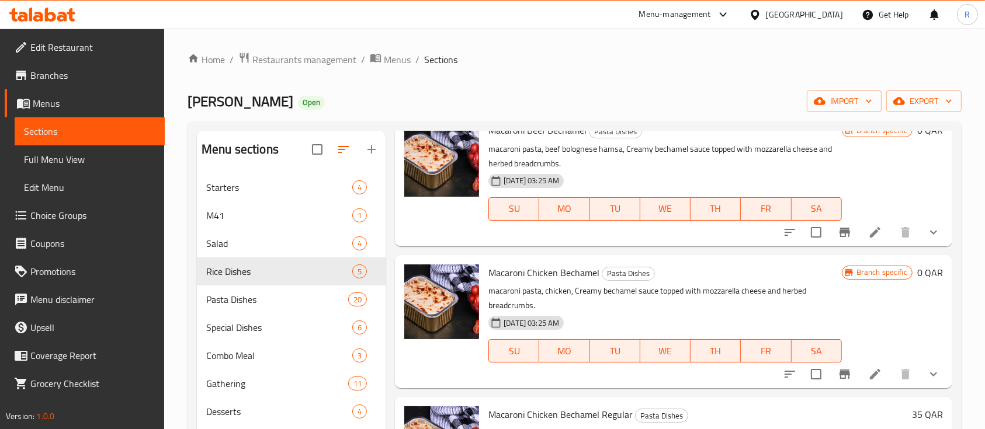
scroll to position [454, 0]
type input "mac"
click at [839, 377] on icon "Branch-specific-item" at bounding box center [844, 373] width 11 height 9
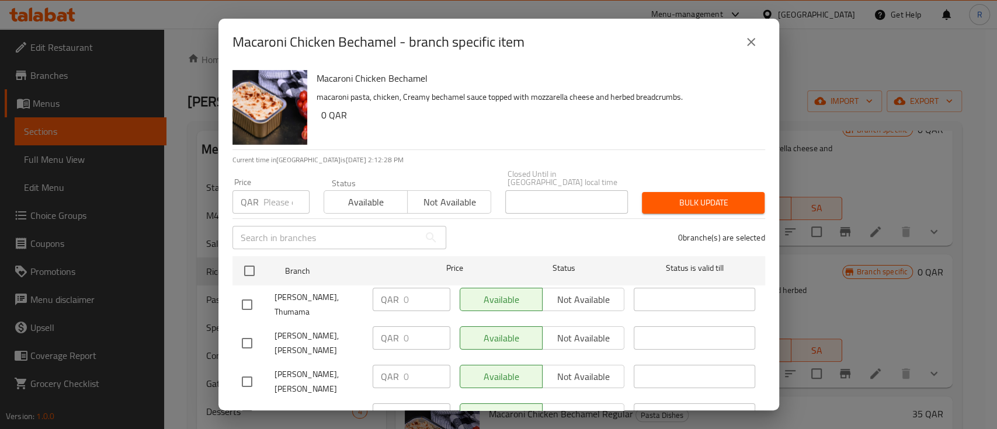
click at [753, 36] on icon "close" at bounding box center [751, 42] width 14 height 14
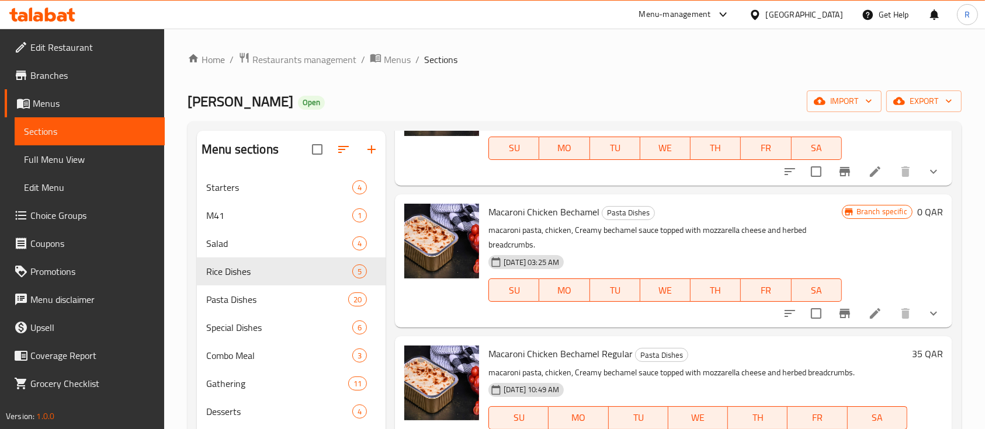
scroll to position [514, 0]
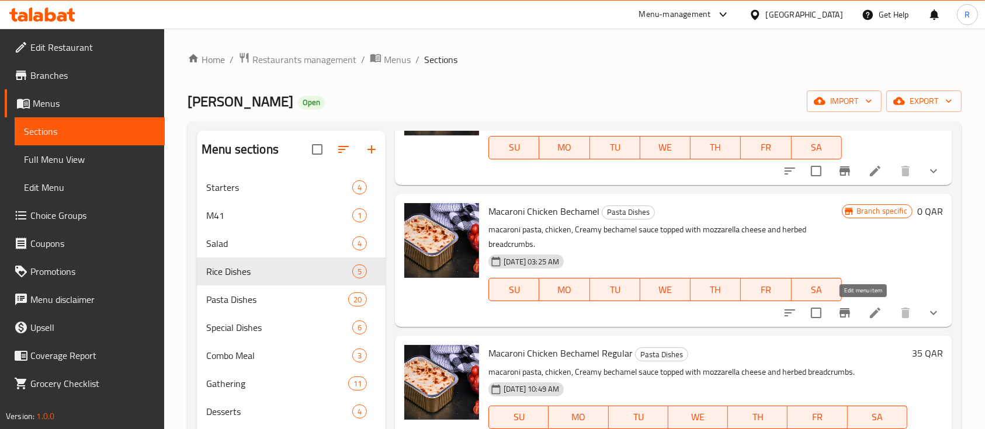
click at [868, 315] on icon at bounding box center [875, 313] width 14 height 14
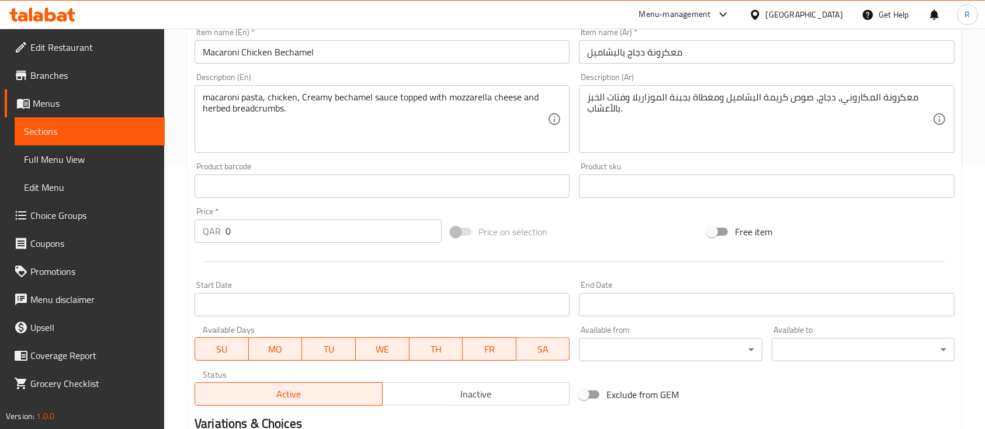
scroll to position [264, 0]
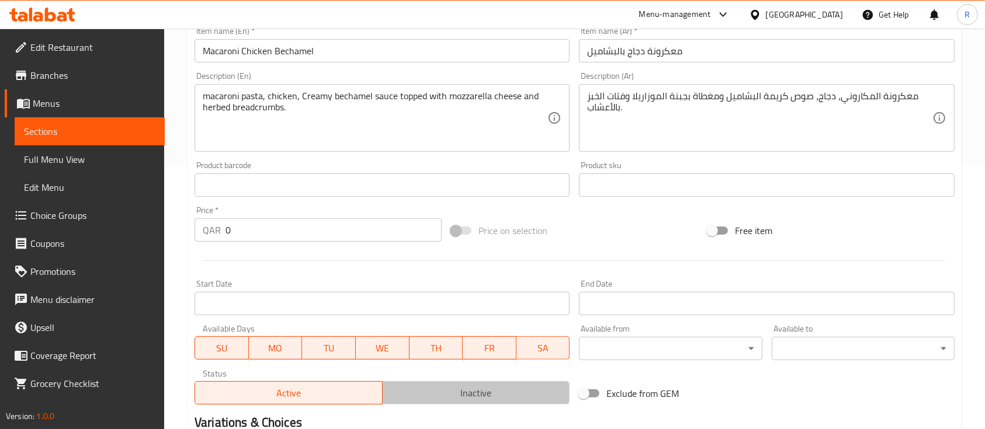
click at [458, 396] on span "Inactive" at bounding box center [476, 393] width 178 height 17
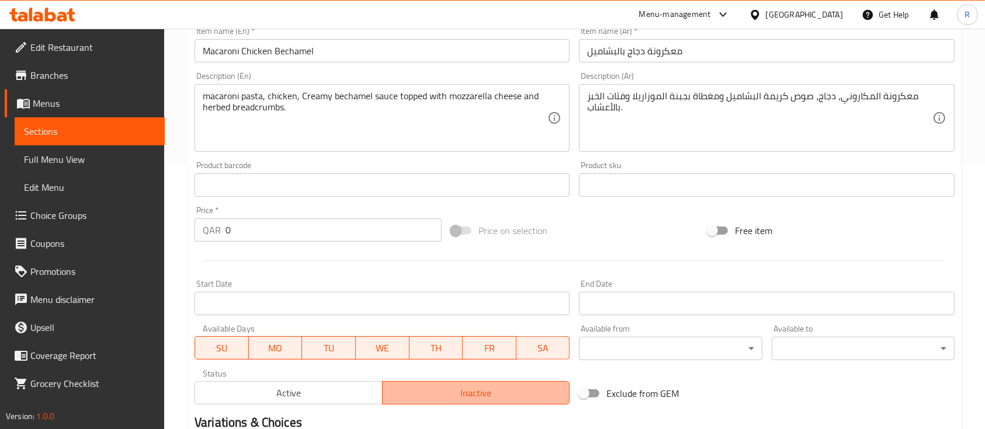
click at [458, 396] on span "Inactive" at bounding box center [476, 393] width 178 height 17
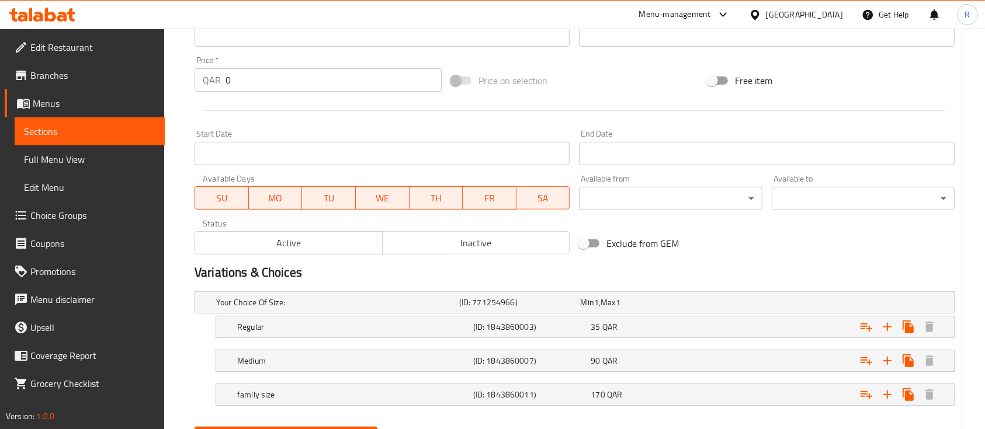
scroll to position [472, 0]
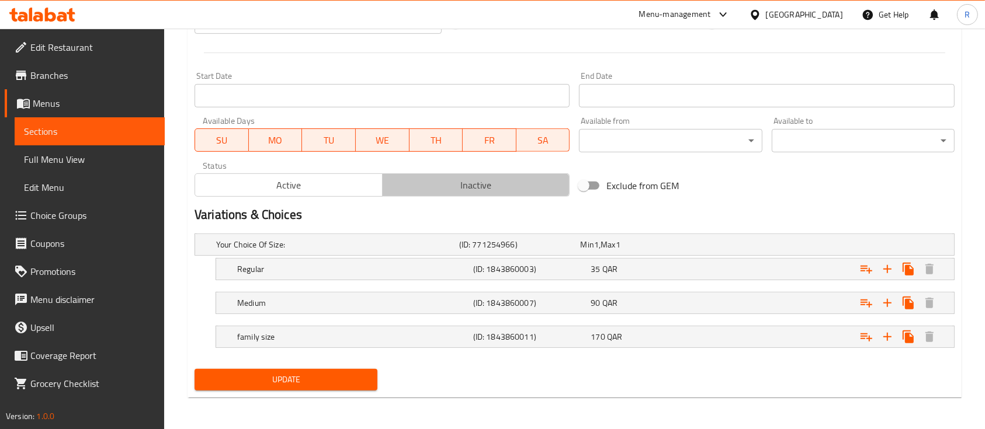
click at [445, 187] on span "Inactive" at bounding box center [476, 185] width 178 height 17
click at [286, 375] on span "Update" at bounding box center [286, 380] width 164 height 15
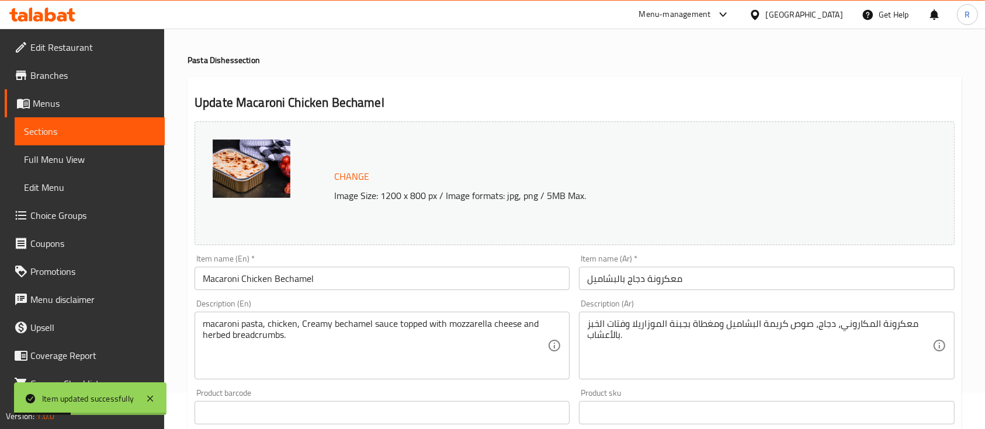
scroll to position [0, 0]
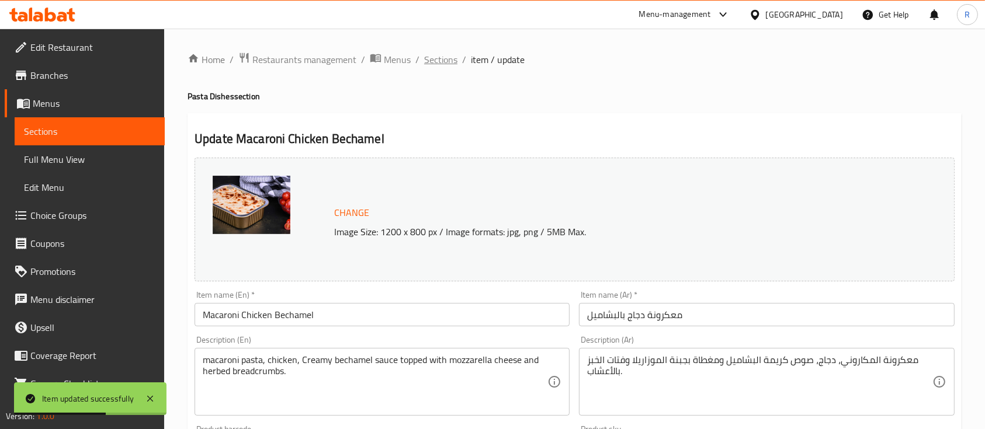
click at [434, 55] on span "Sections" at bounding box center [440, 60] width 33 height 14
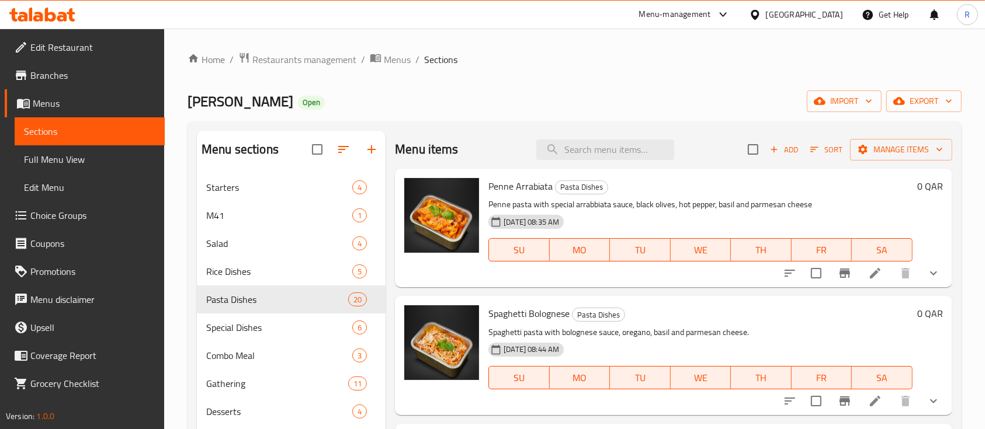
click at [711, 13] on div "Menu-management" at bounding box center [675, 15] width 72 height 14
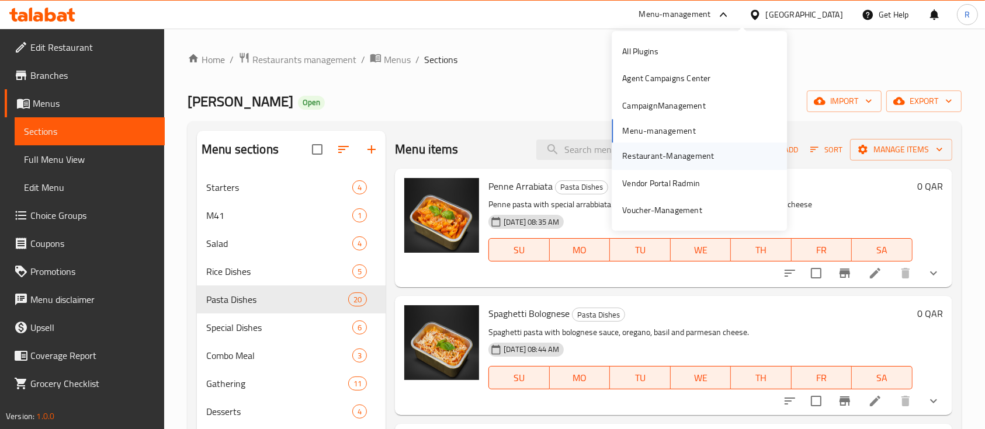
click at [665, 152] on div "Restaurant-Management" at bounding box center [668, 156] width 92 height 13
